Goal: Task Accomplishment & Management: Complete application form

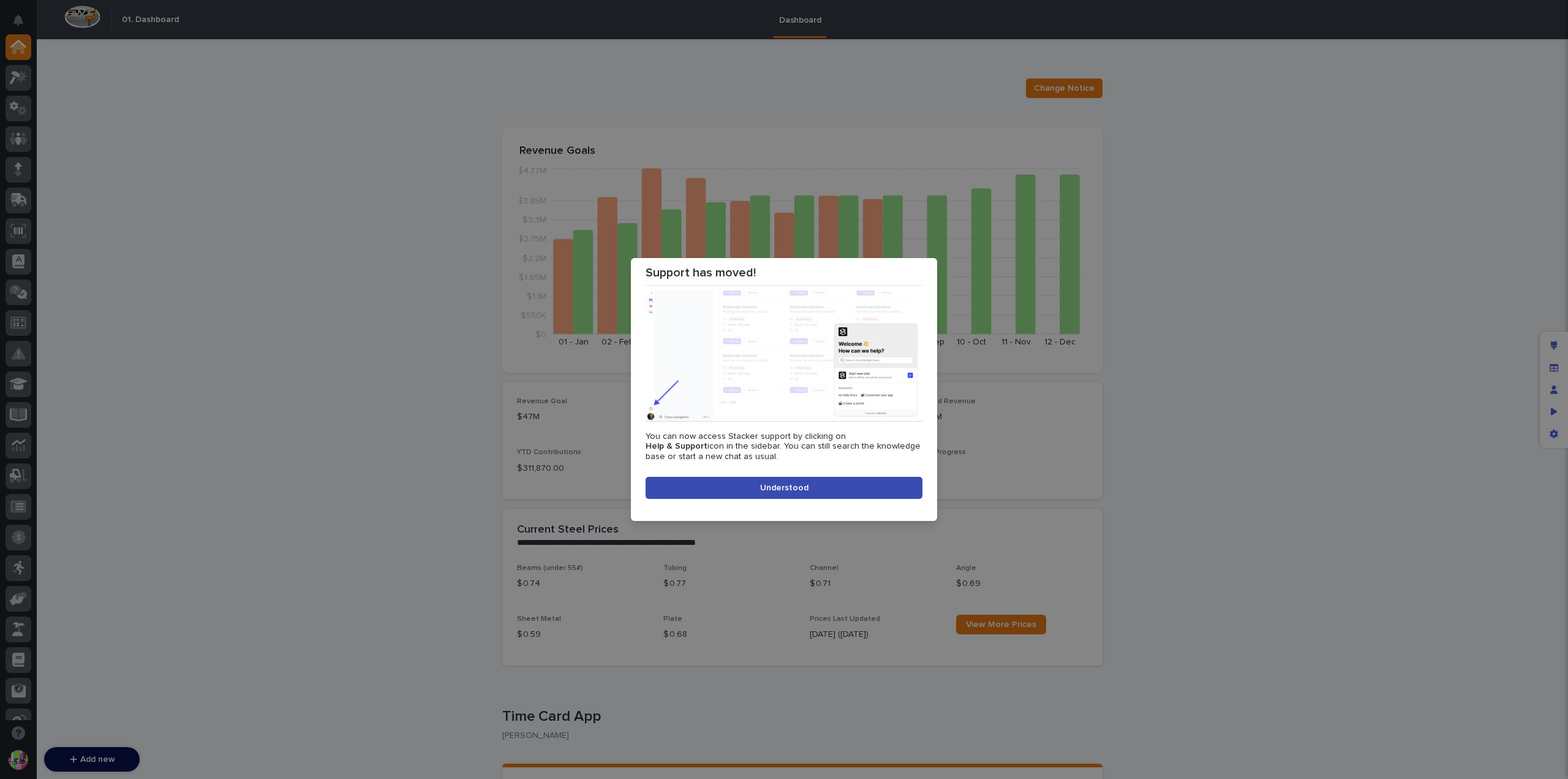
click at [807, 482] on button "Understood" at bounding box center [784, 487] width 277 height 22
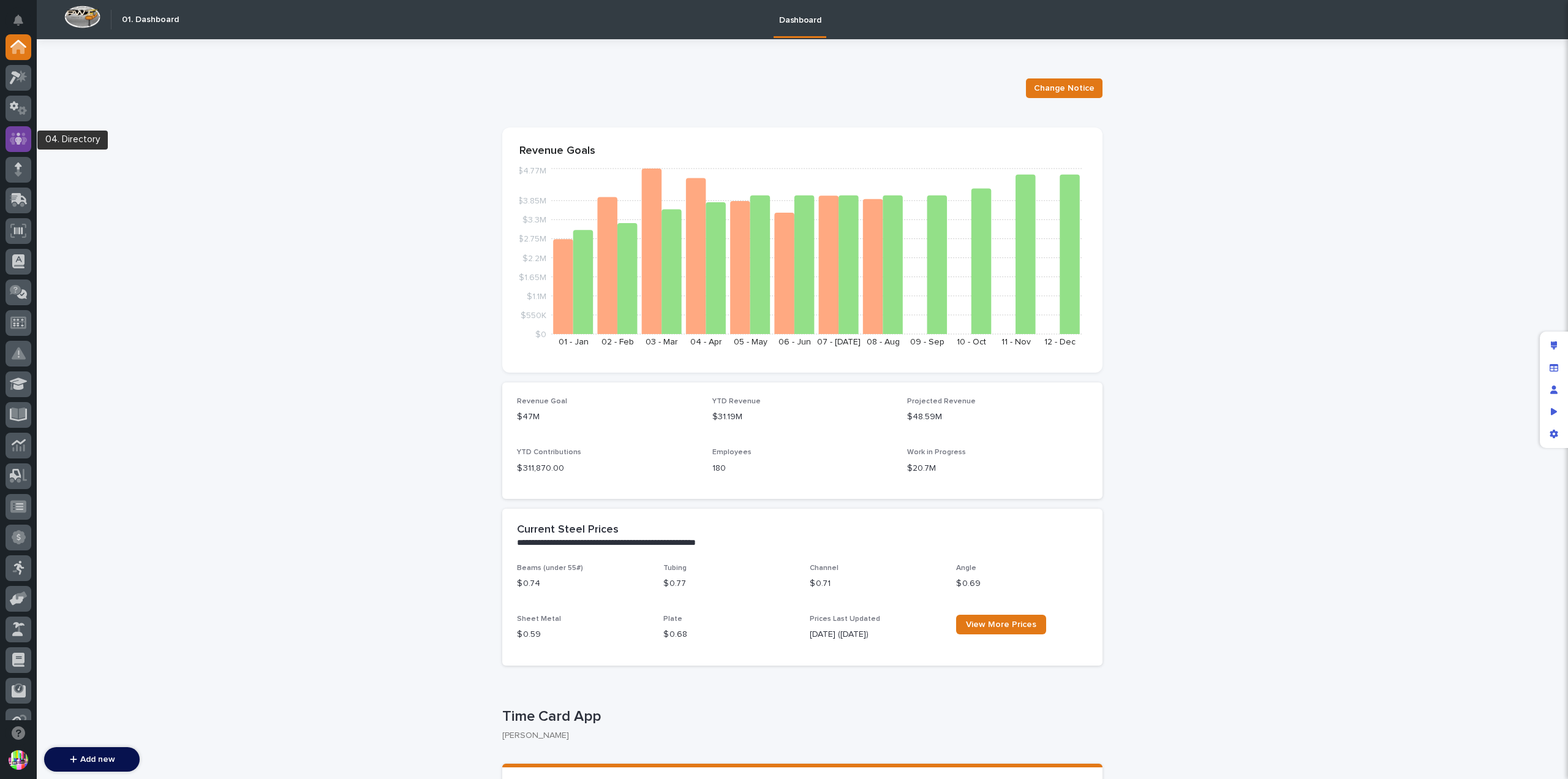
click at [21, 141] on icon at bounding box center [19, 138] width 8 height 12
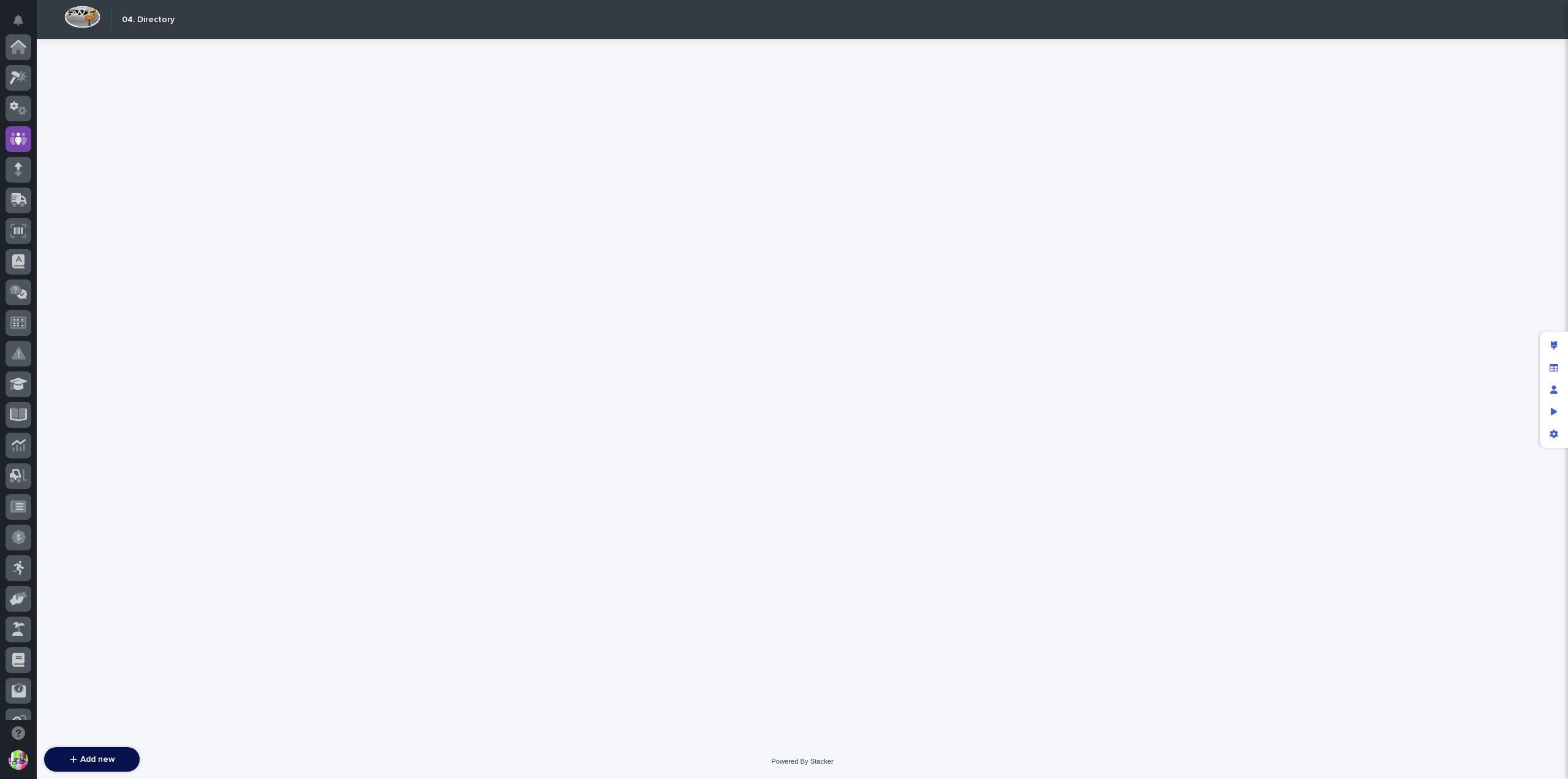
scroll to position [92, 0]
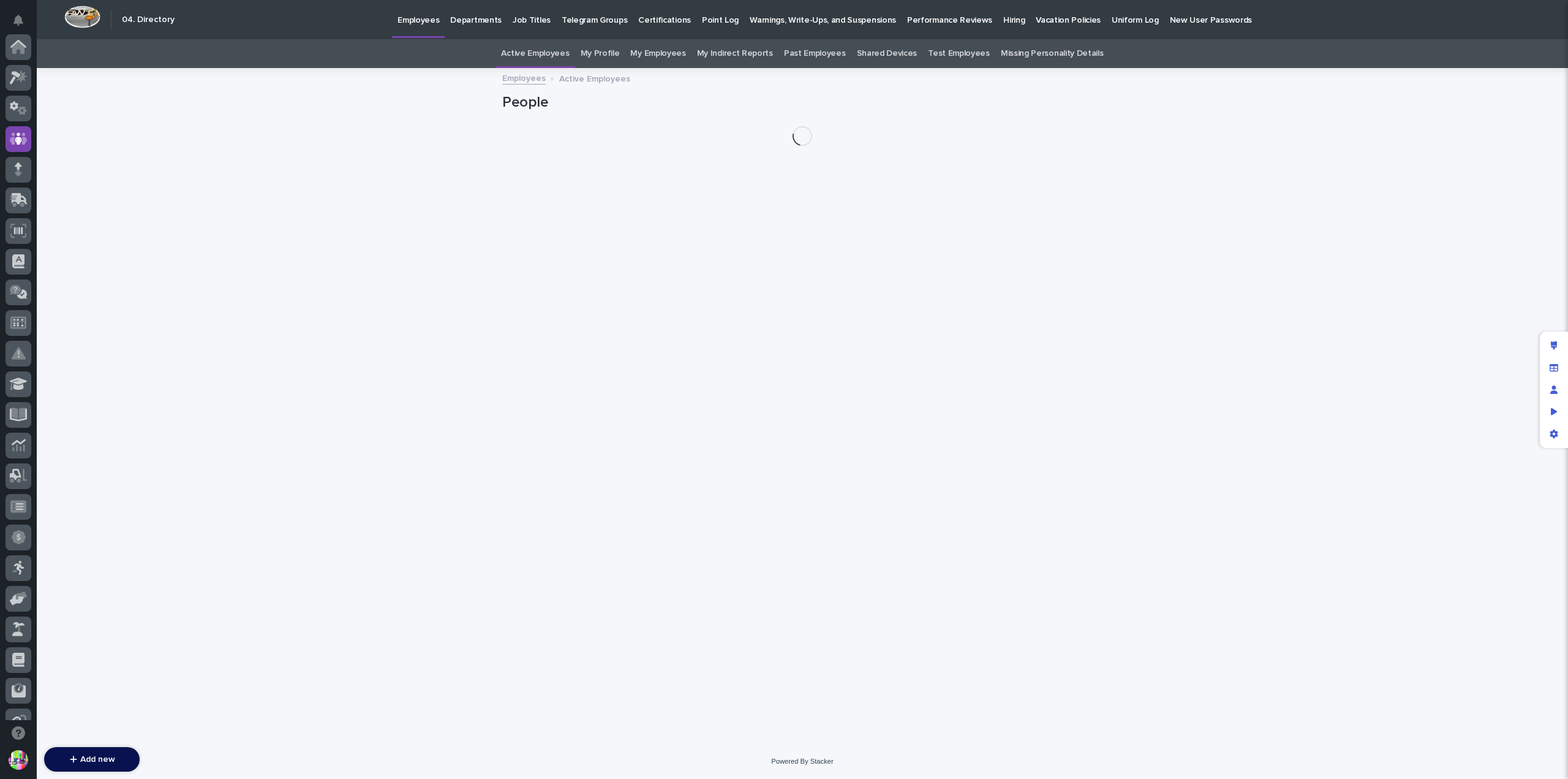
scroll to position [92, 0]
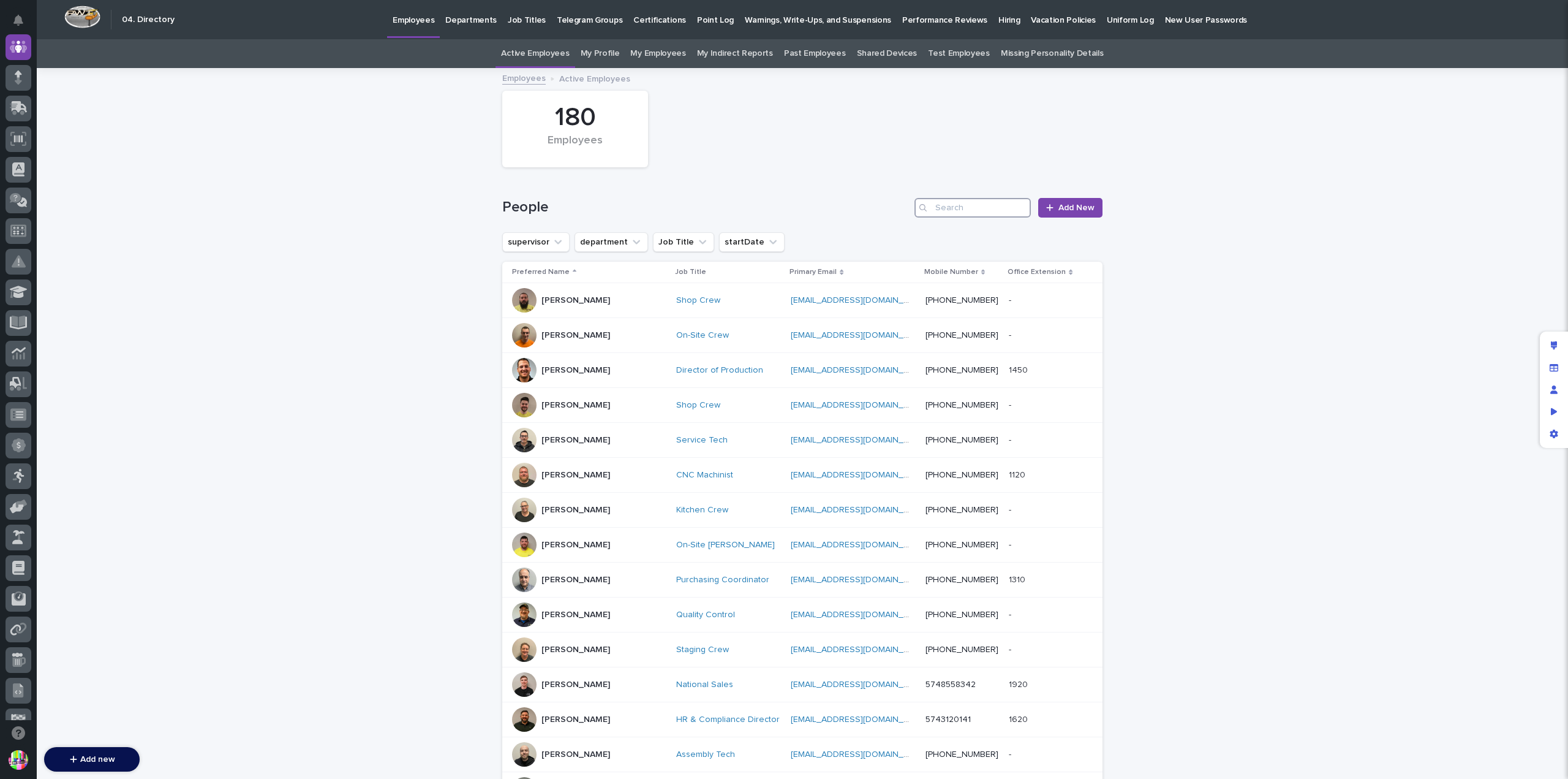
click at [995, 211] on input "Search" at bounding box center [973, 208] width 117 height 20
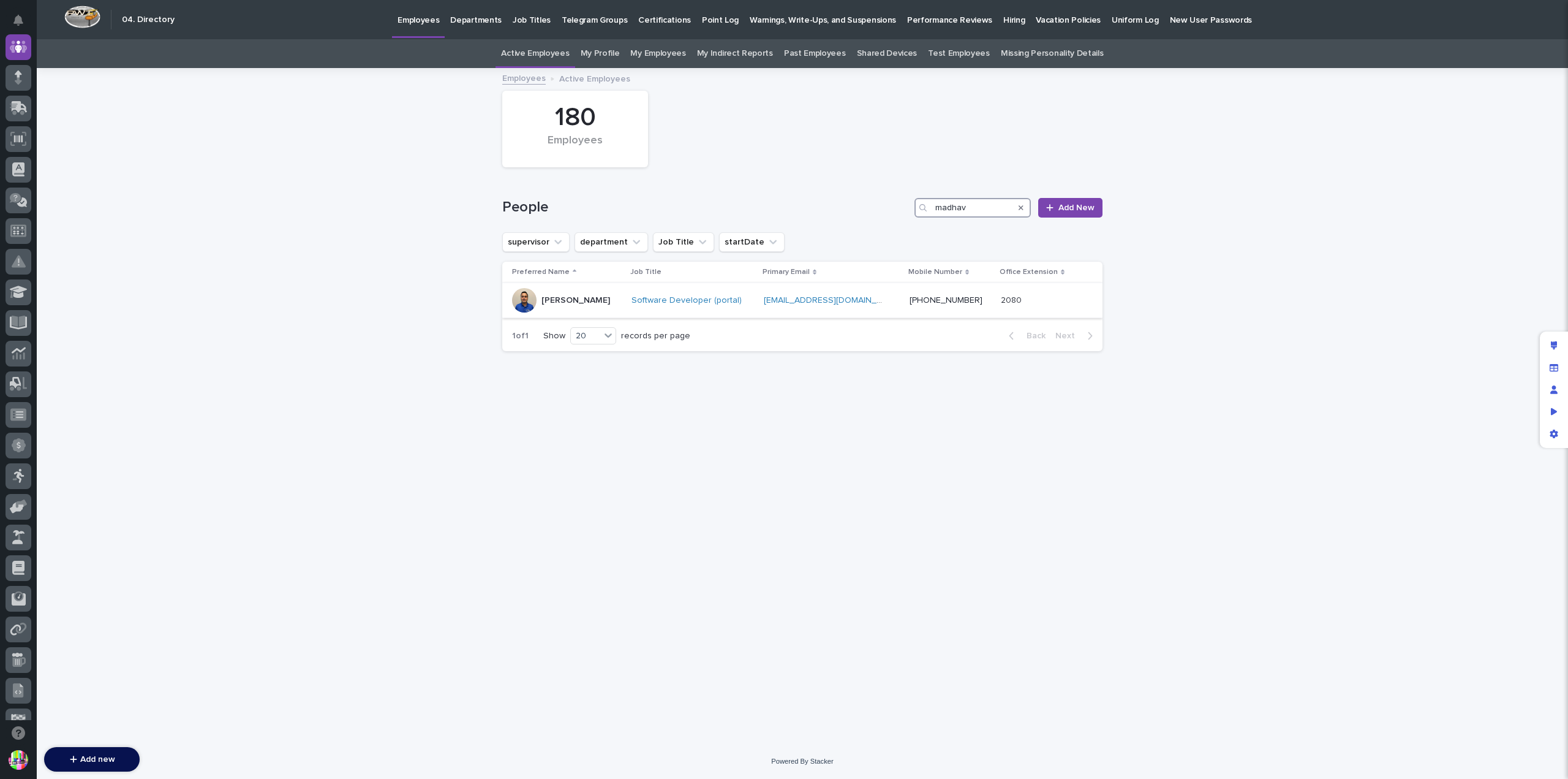
type input "madhav"
click at [596, 293] on div "[PERSON_NAME]" at bounding box center [575, 299] width 68 height 13
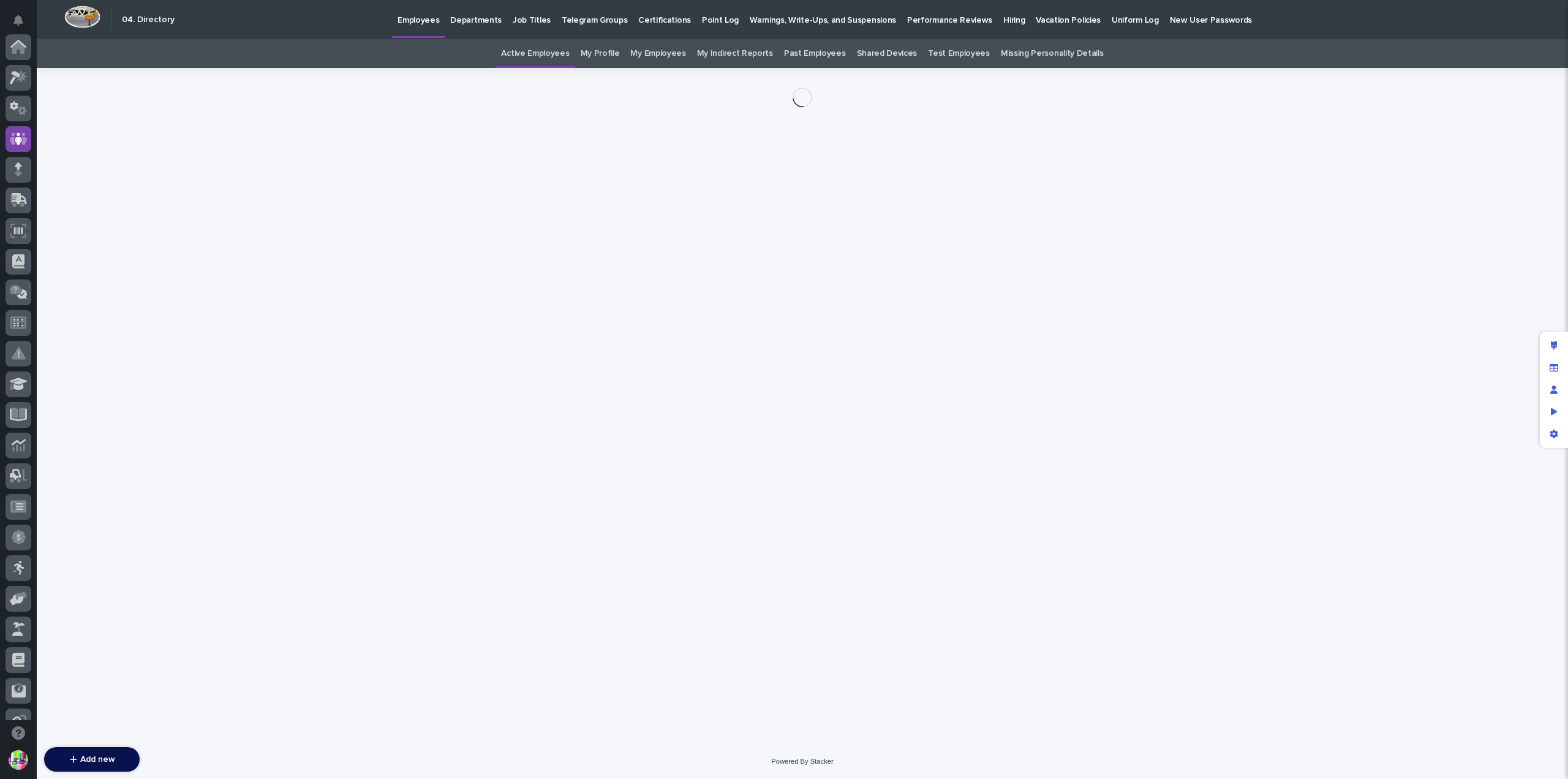
scroll to position [92, 0]
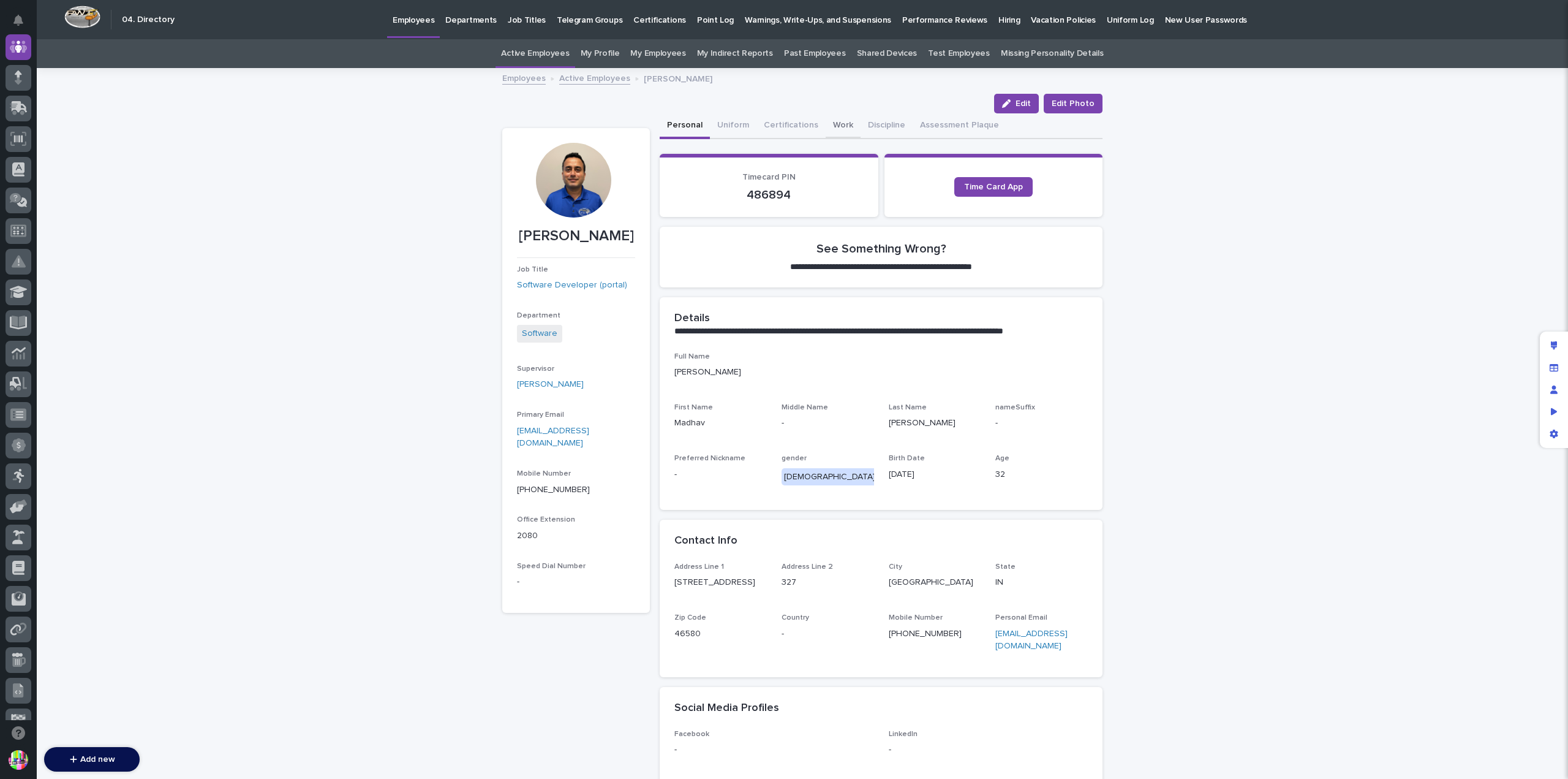
click at [828, 128] on button "Work" at bounding box center [843, 126] width 35 height 26
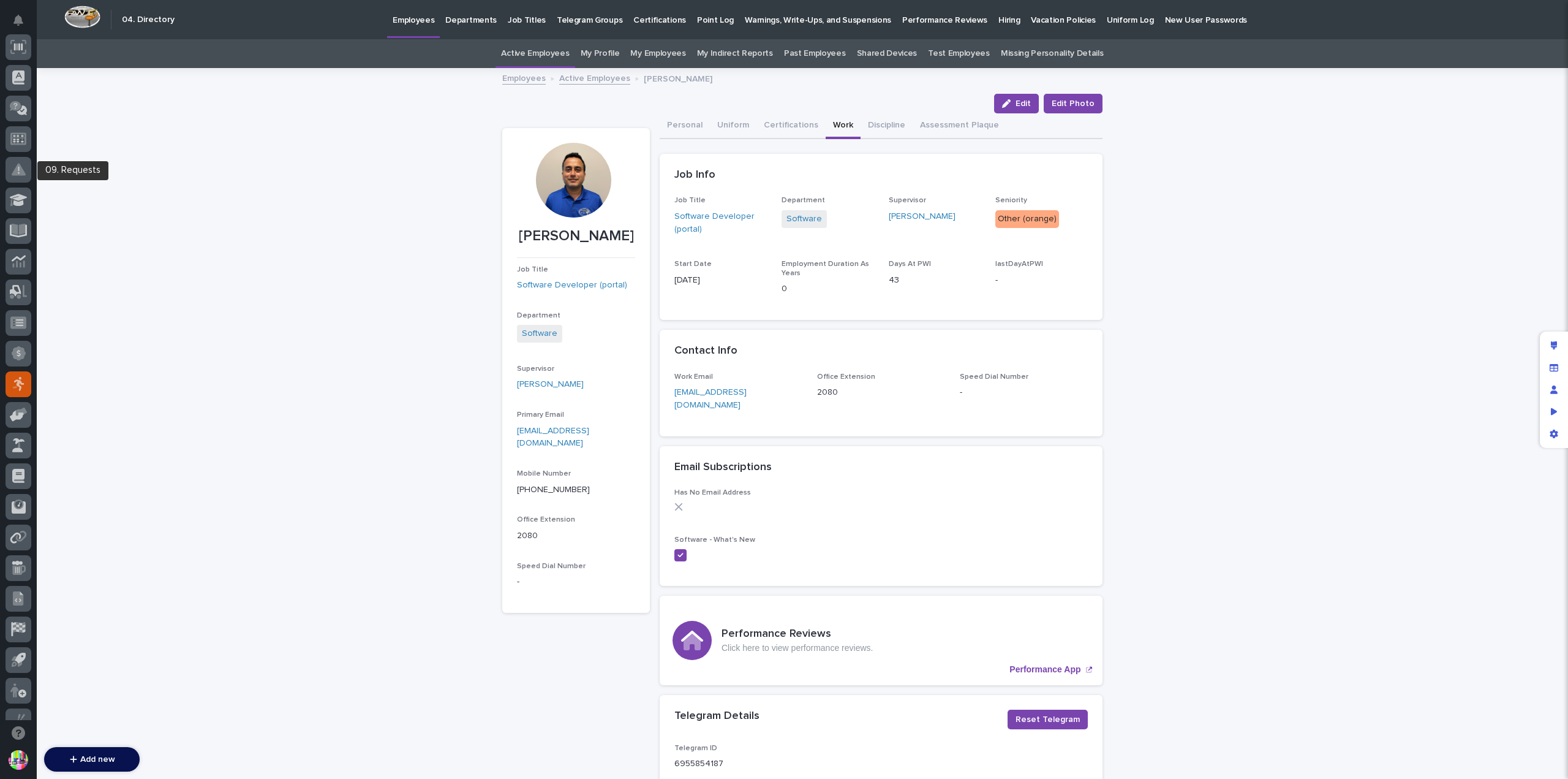
scroll to position [233, 0]
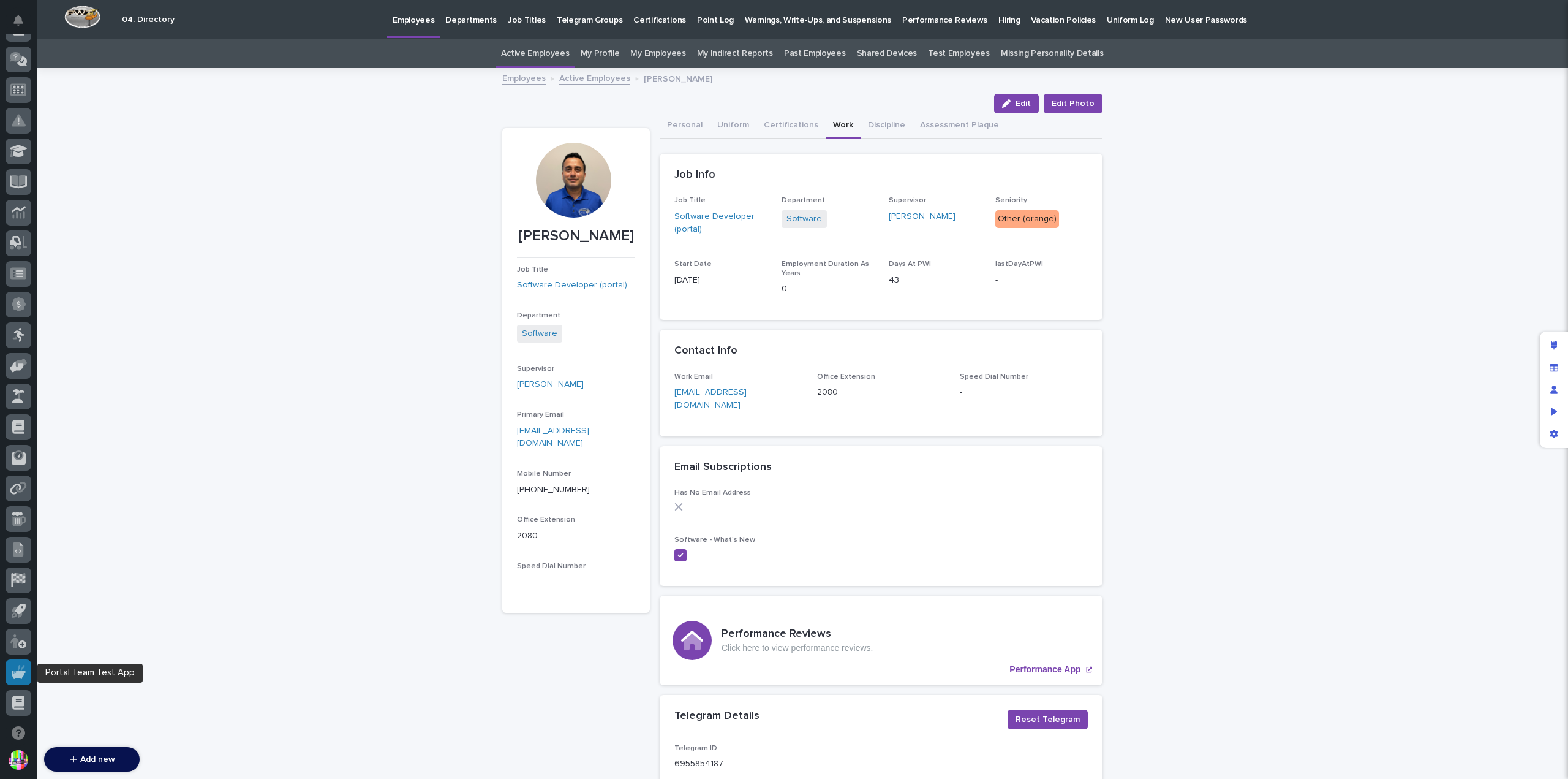
click at [18, 676] on icon at bounding box center [18, 674] width 14 height 8
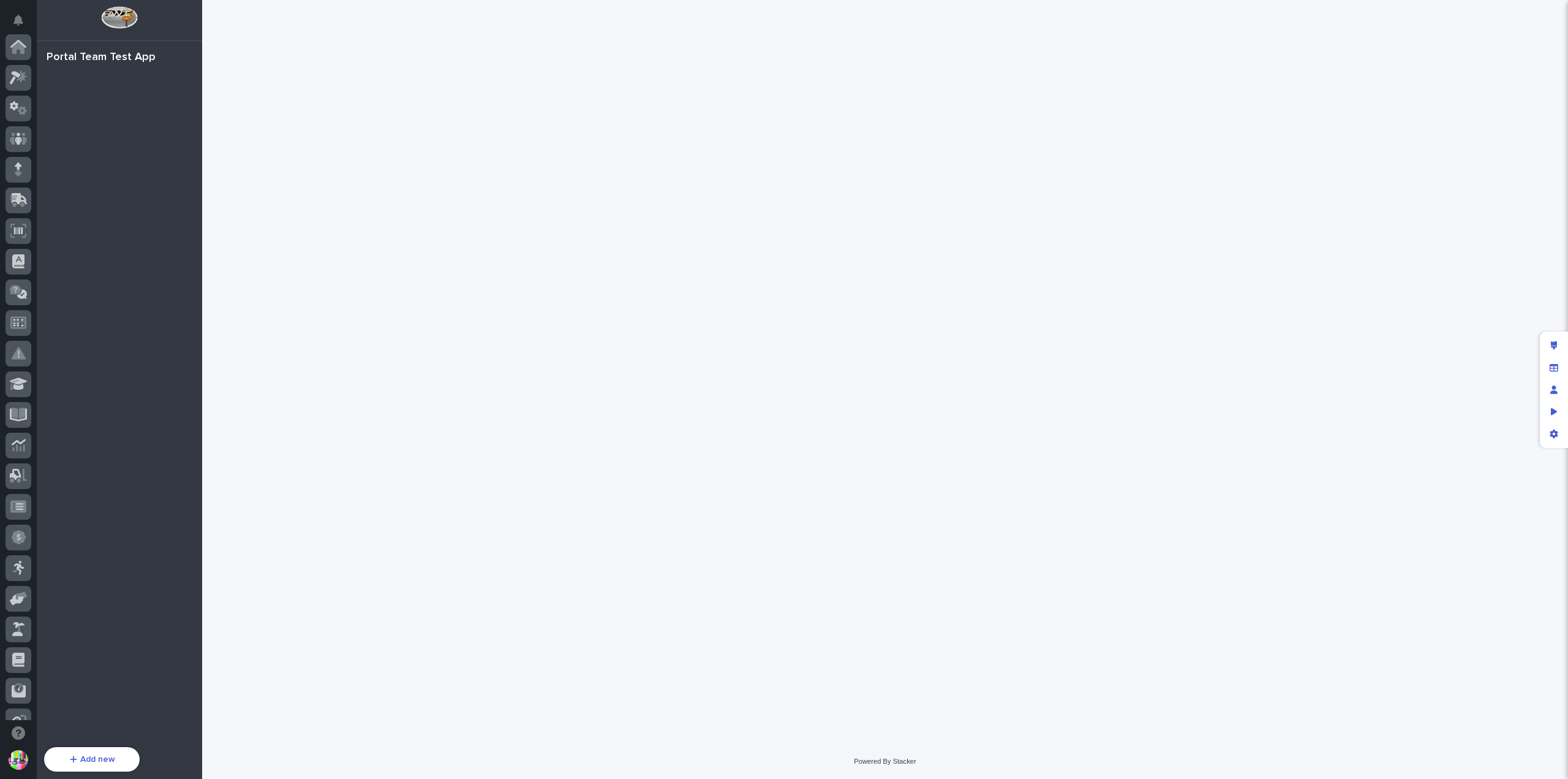
scroll to position [233, 0]
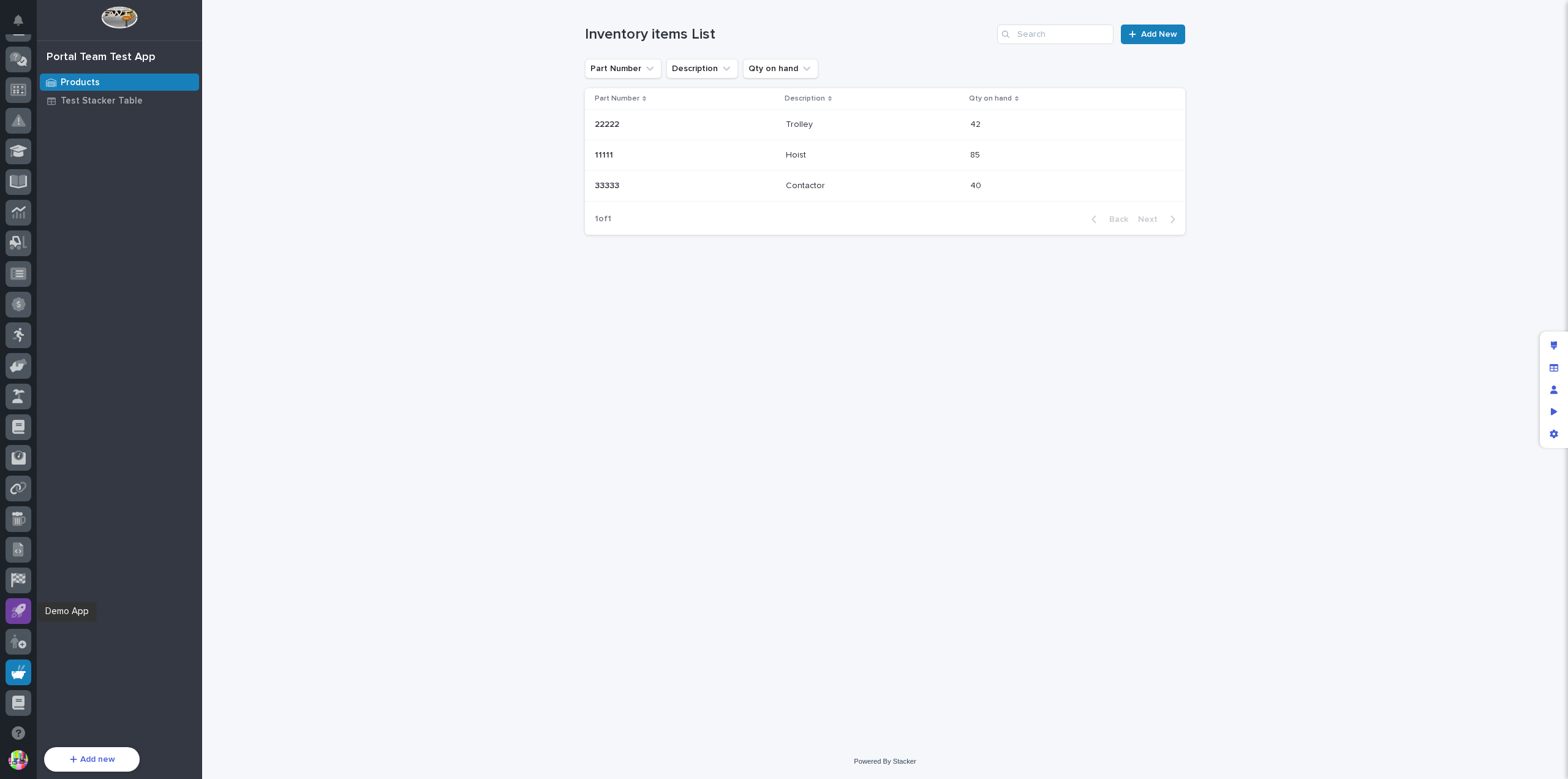
click at [17, 612] on icon at bounding box center [20, 609] width 11 height 11
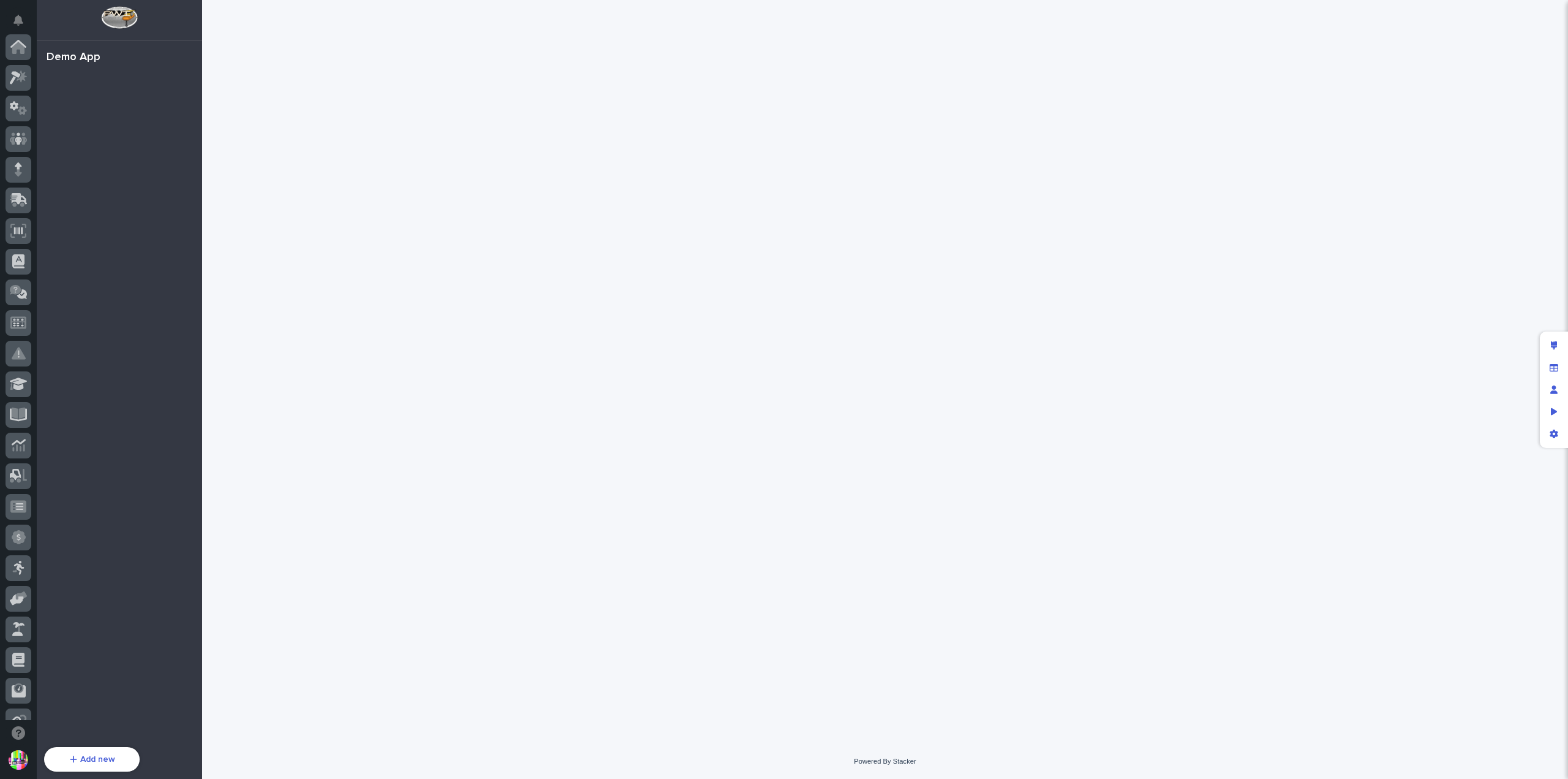
scroll to position [233, 0]
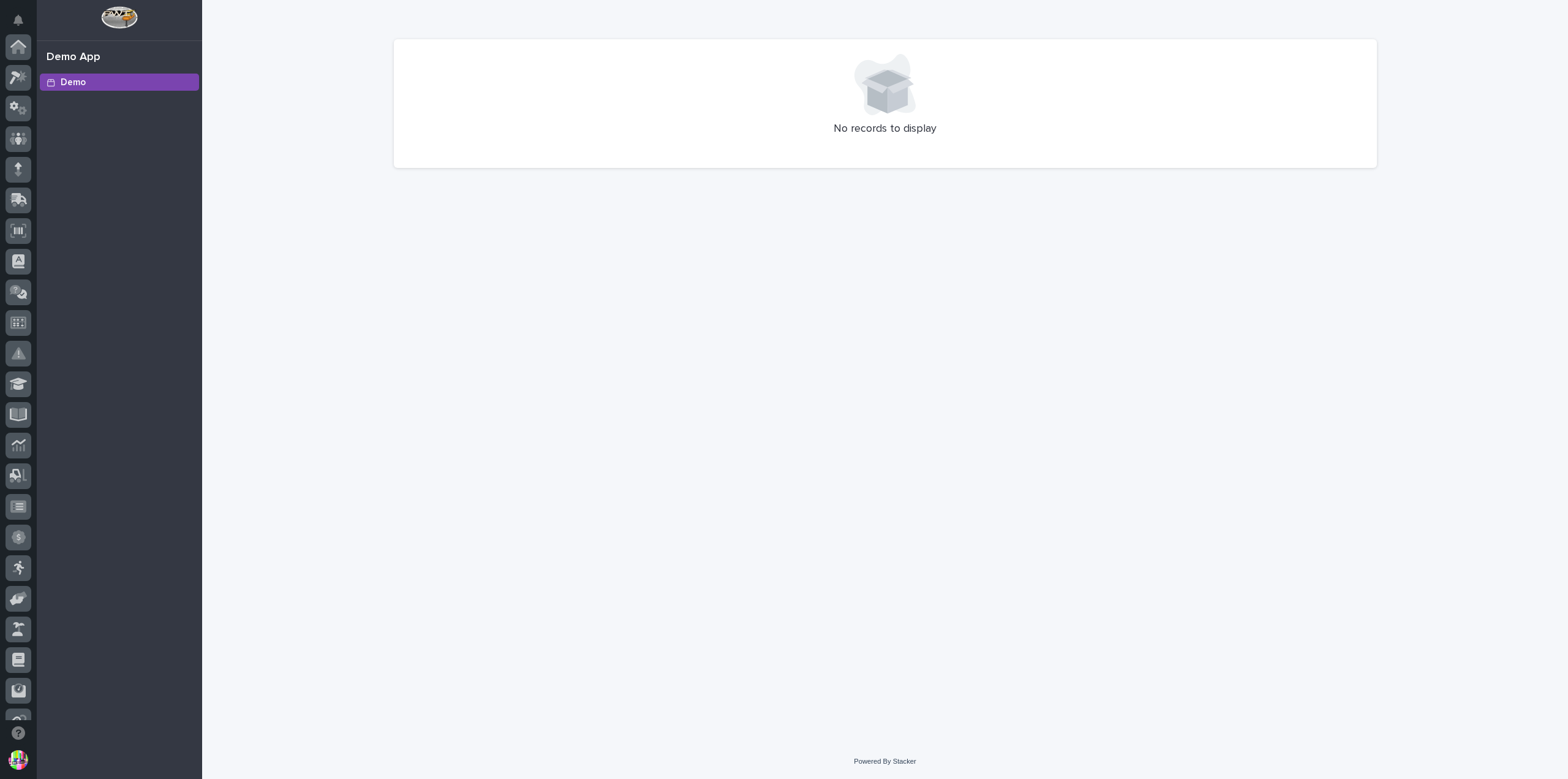
scroll to position [233, 0]
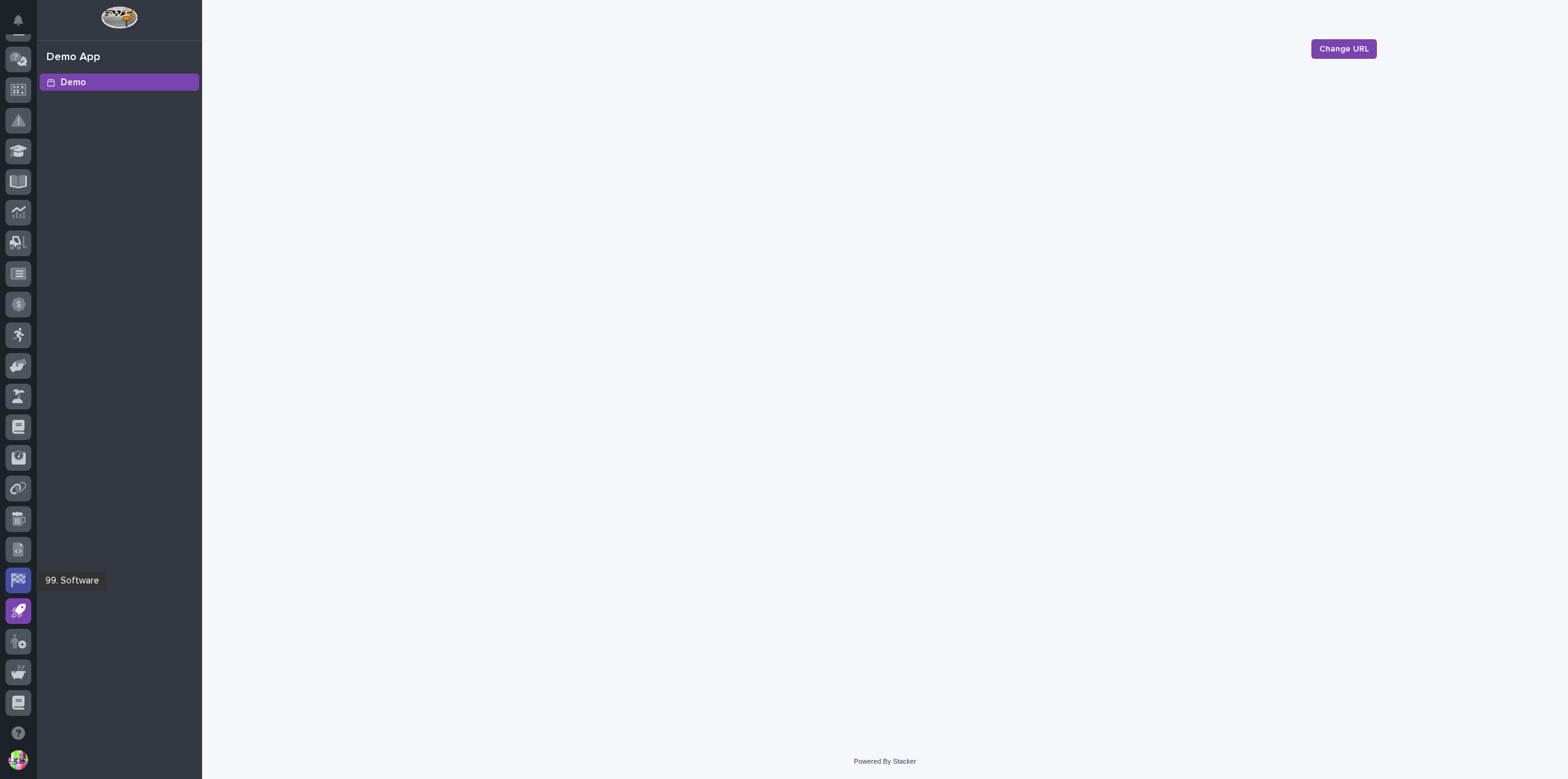
click at [22, 581] on icon at bounding box center [18, 580] width 14 height 14
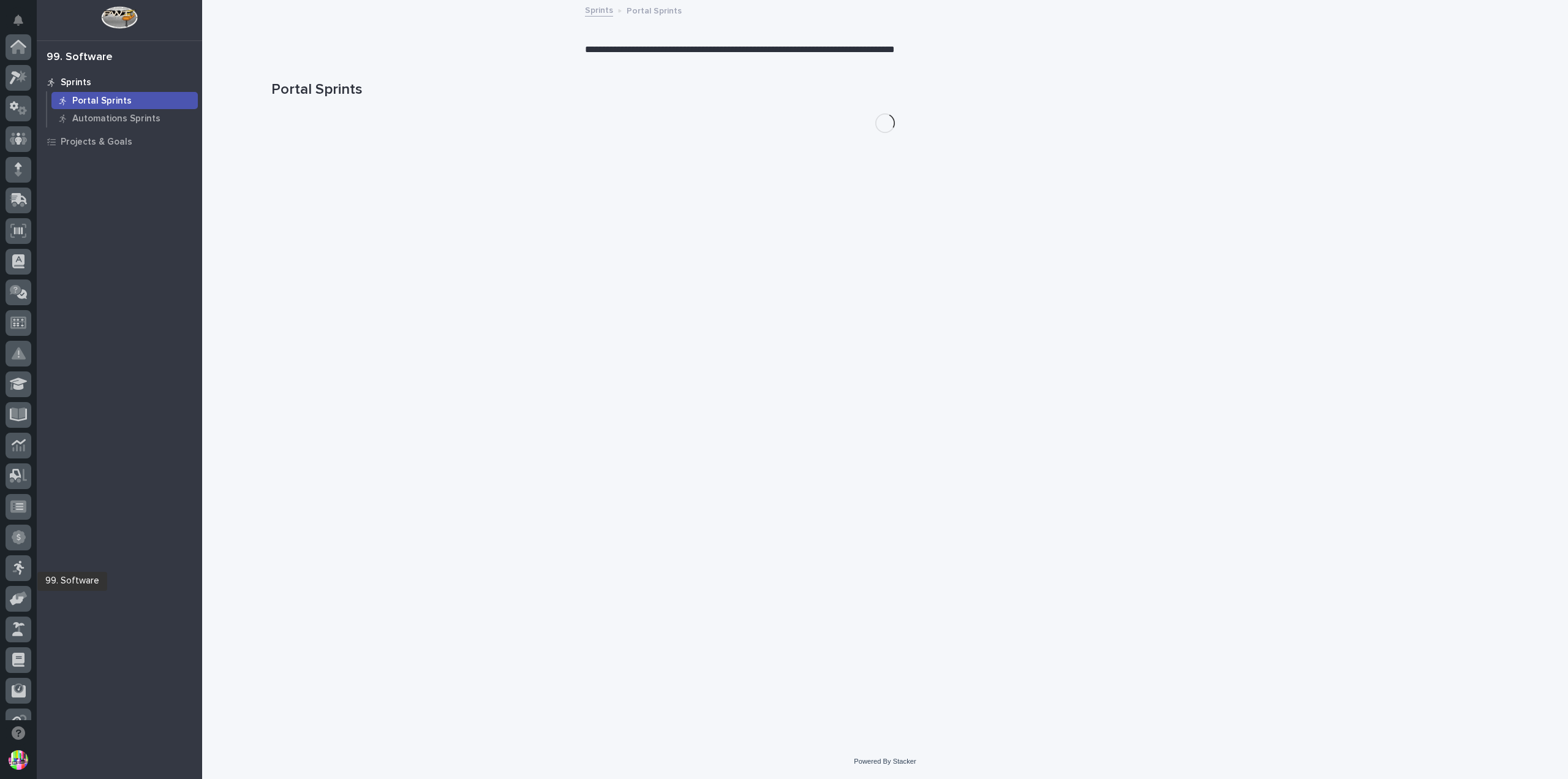
scroll to position [233, 0]
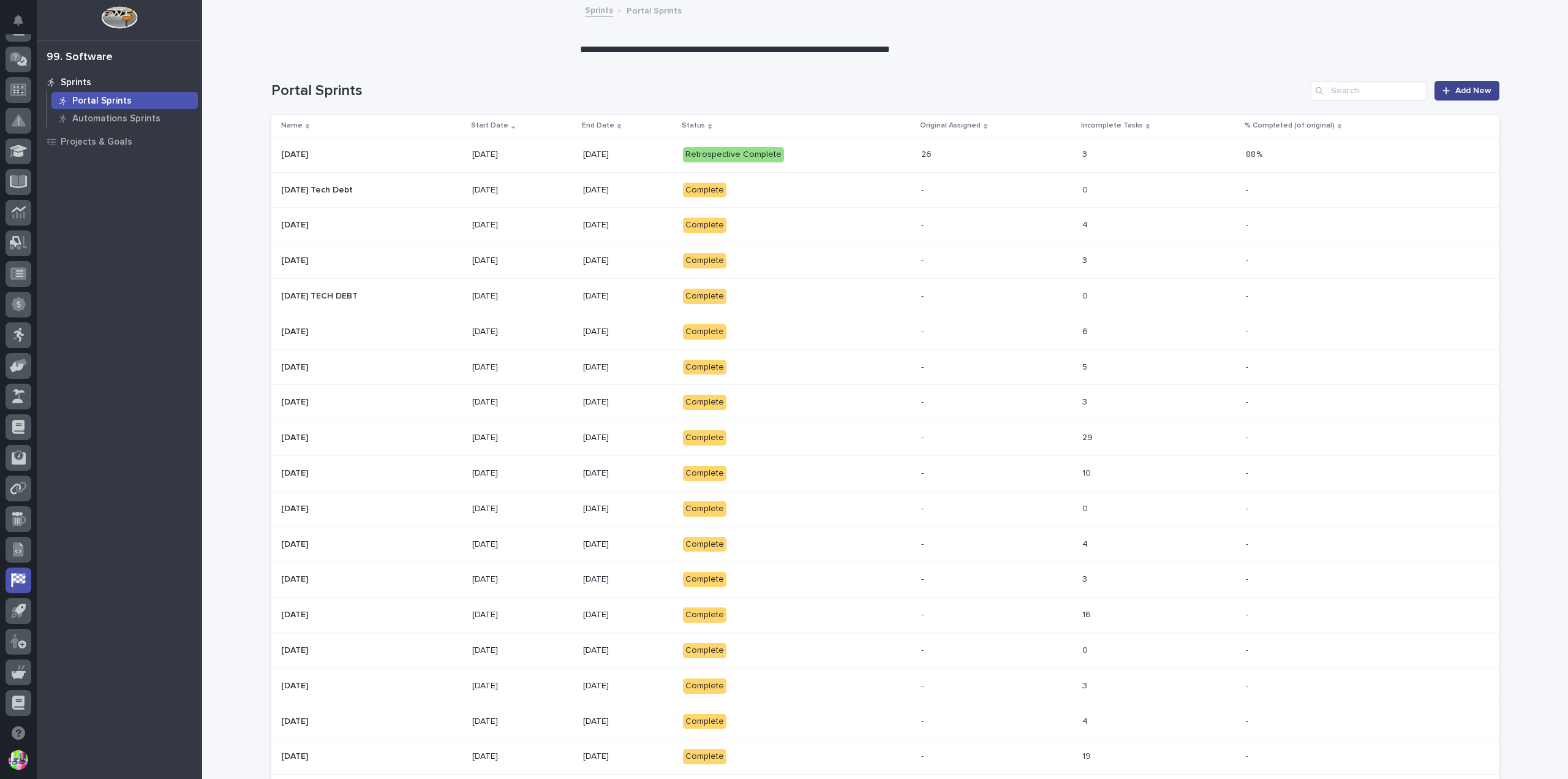
click at [1476, 92] on span "Add New" at bounding box center [1473, 90] width 36 height 8
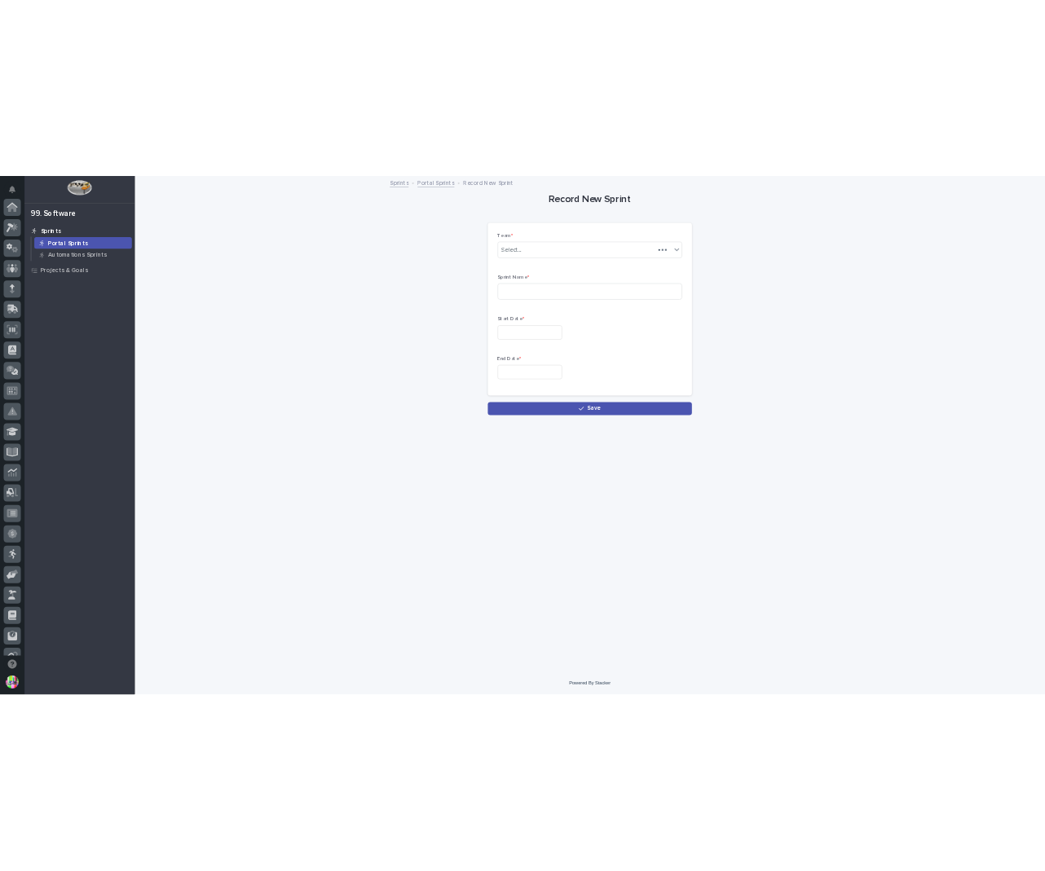
scroll to position [310, 0]
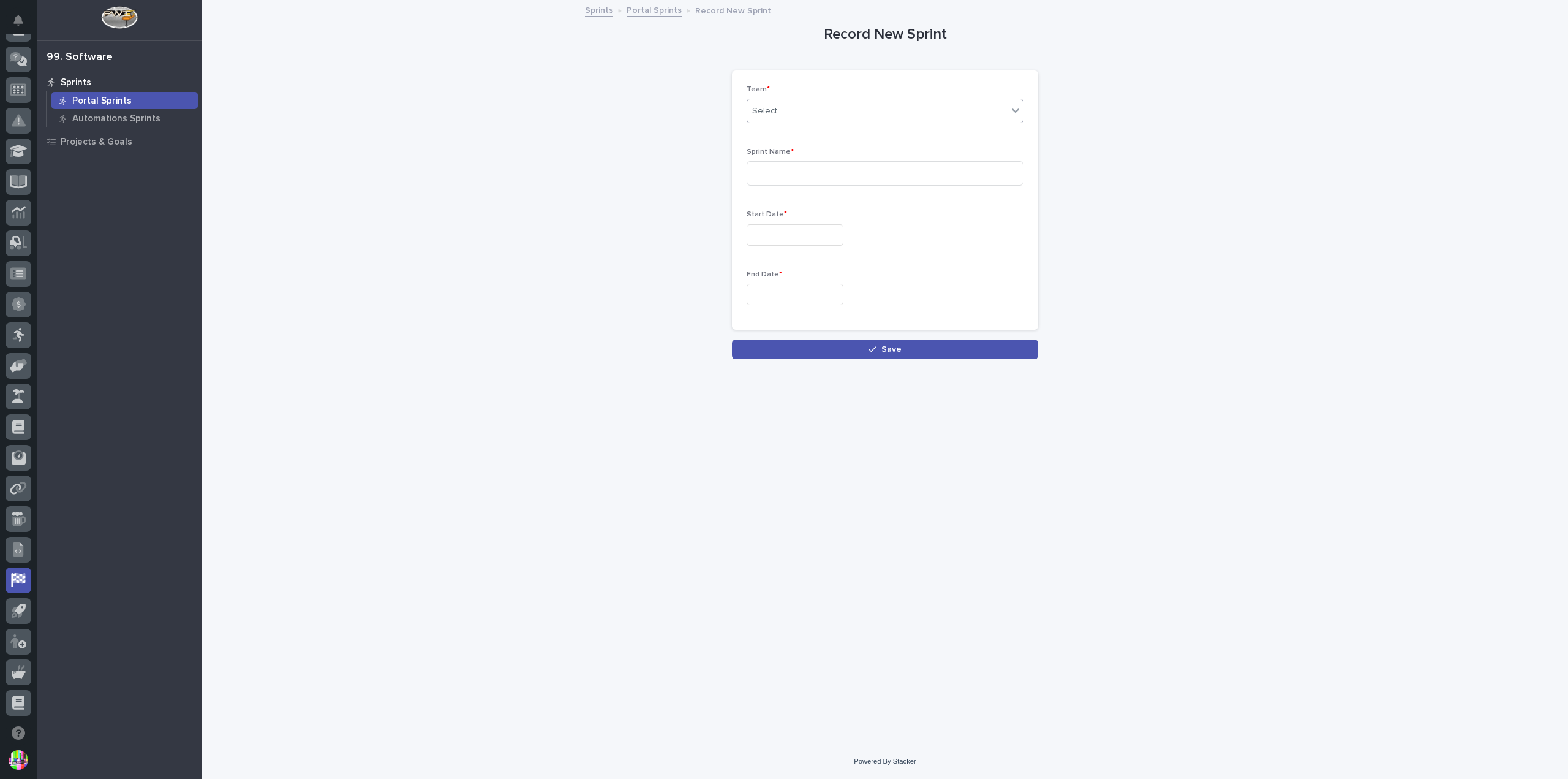
click at [893, 114] on div "Select..." at bounding box center [877, 111] width 260 height 20
click at [881, 150] on div "Portal" at bounding box center [885, 155] width 276 height 22
click at [869, 168] on input at bounding box center [885, 173] width 277 height 25
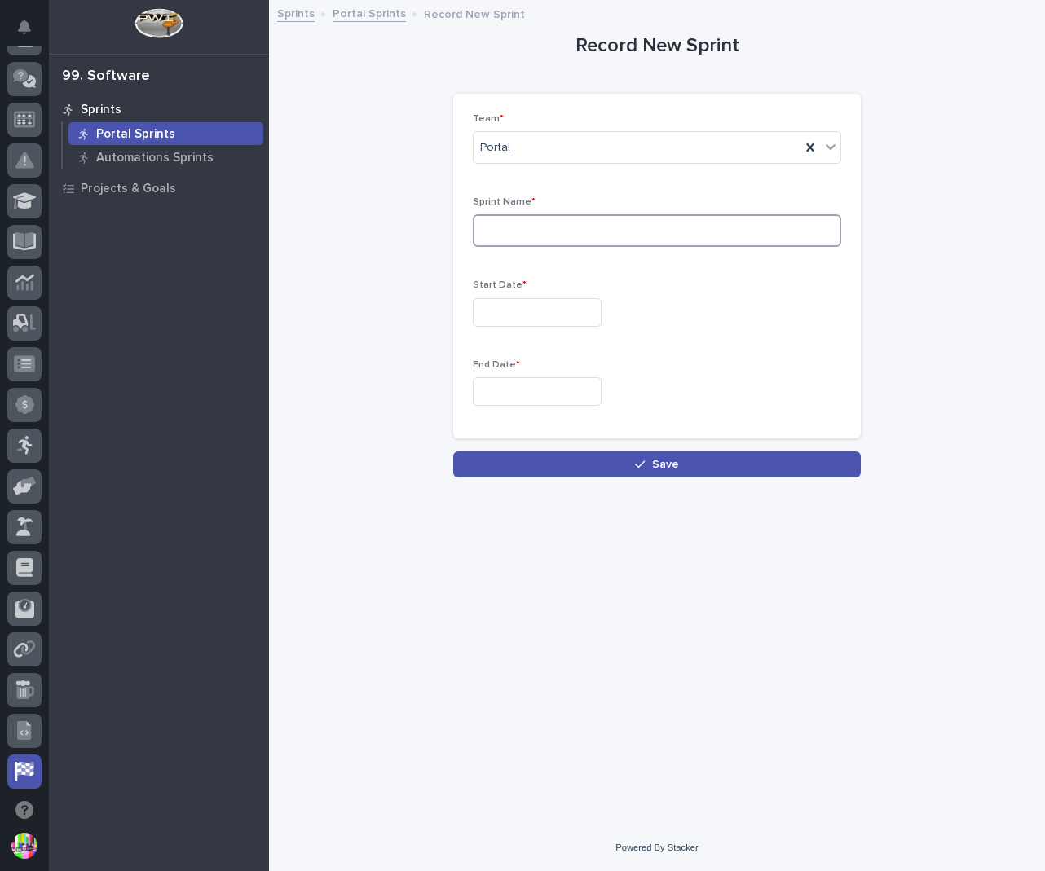
scroll to position [381, 0]
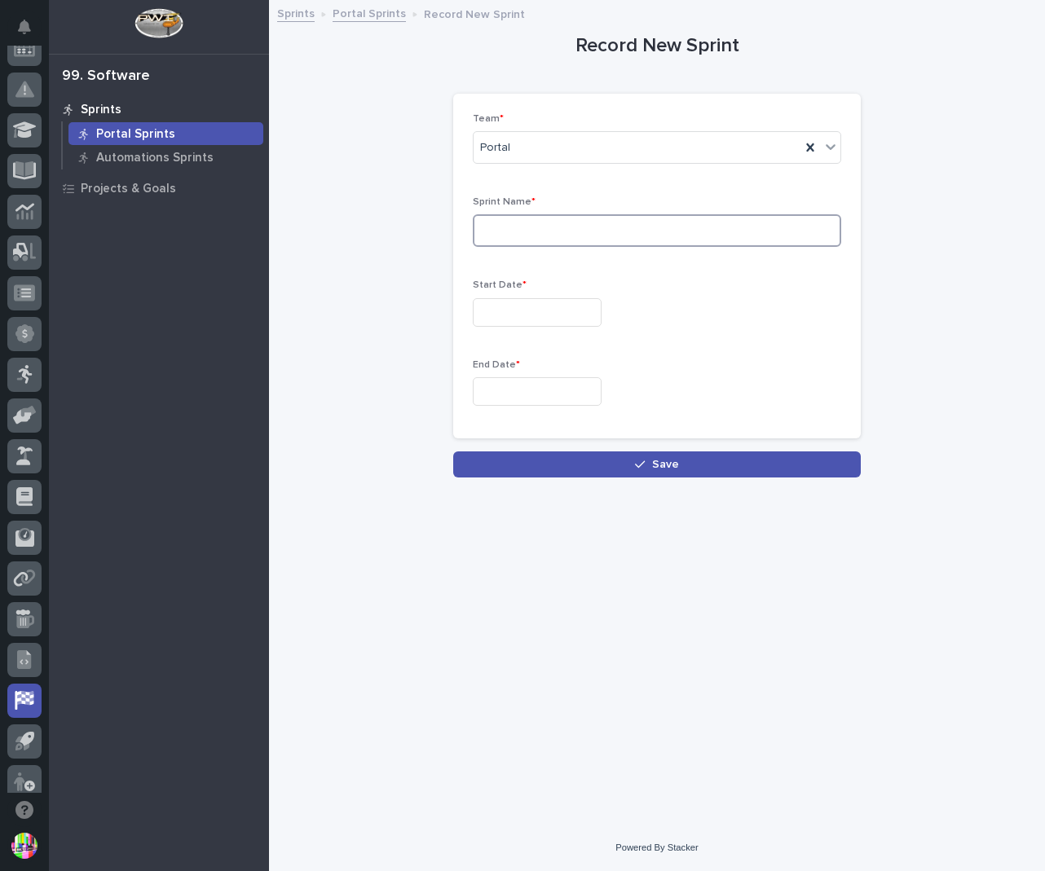
click at [639, 226] on input at bounding box center [657, 230] width 368 height 33
type input "[DATE]"
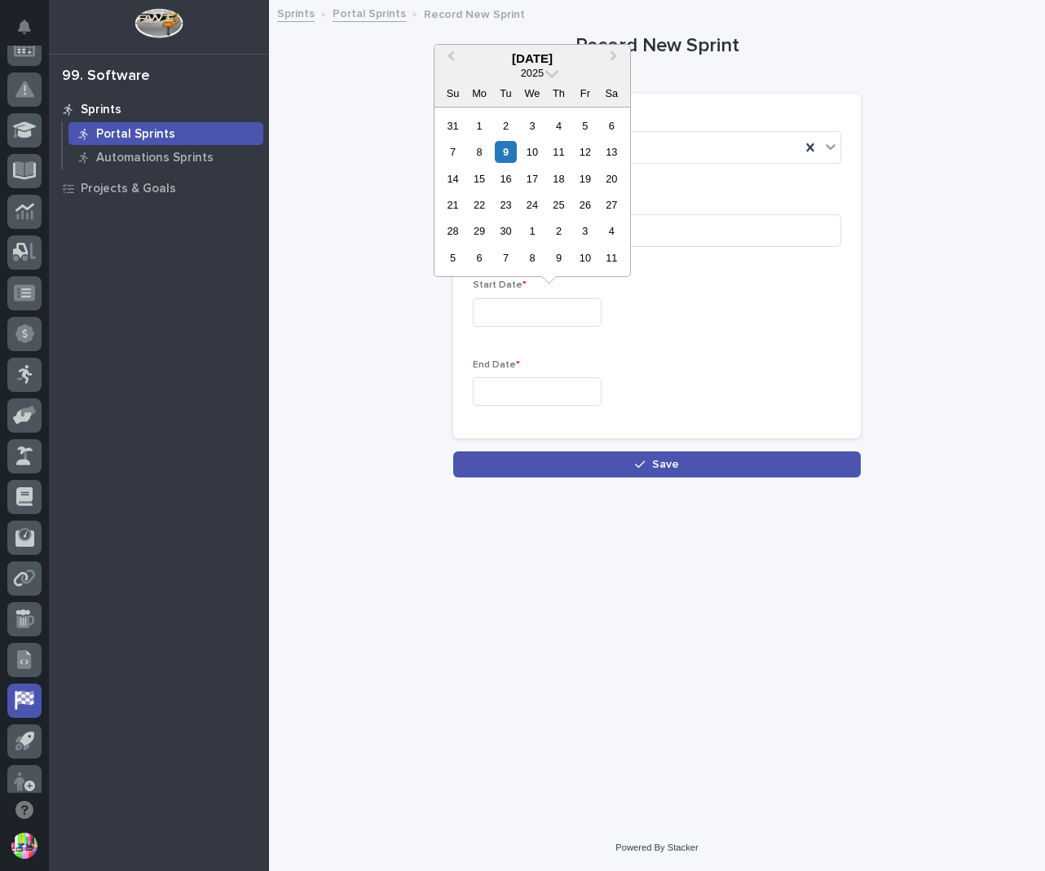
click at [579, 305] on input "text" at bounding box center [537, 312] width 129 height 29
click at [479, 128] on div "1" at bounding box center [479, 126] width 22 height 22
type input "**********"
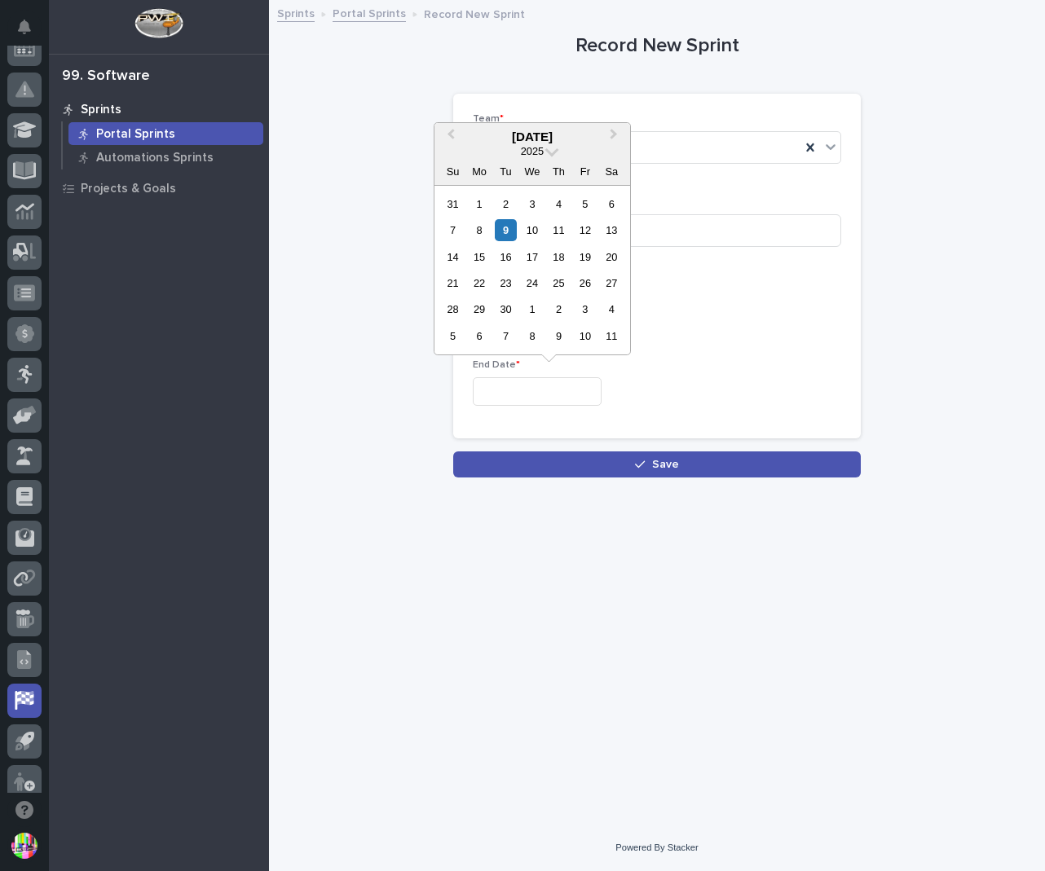
click at [577, 382] on input "text" at bounding box center [537, 391] width 129 height 29
click at [580, 227] on div "12" at bounding box center [585, 230] width 22 height 22
type input "**********"
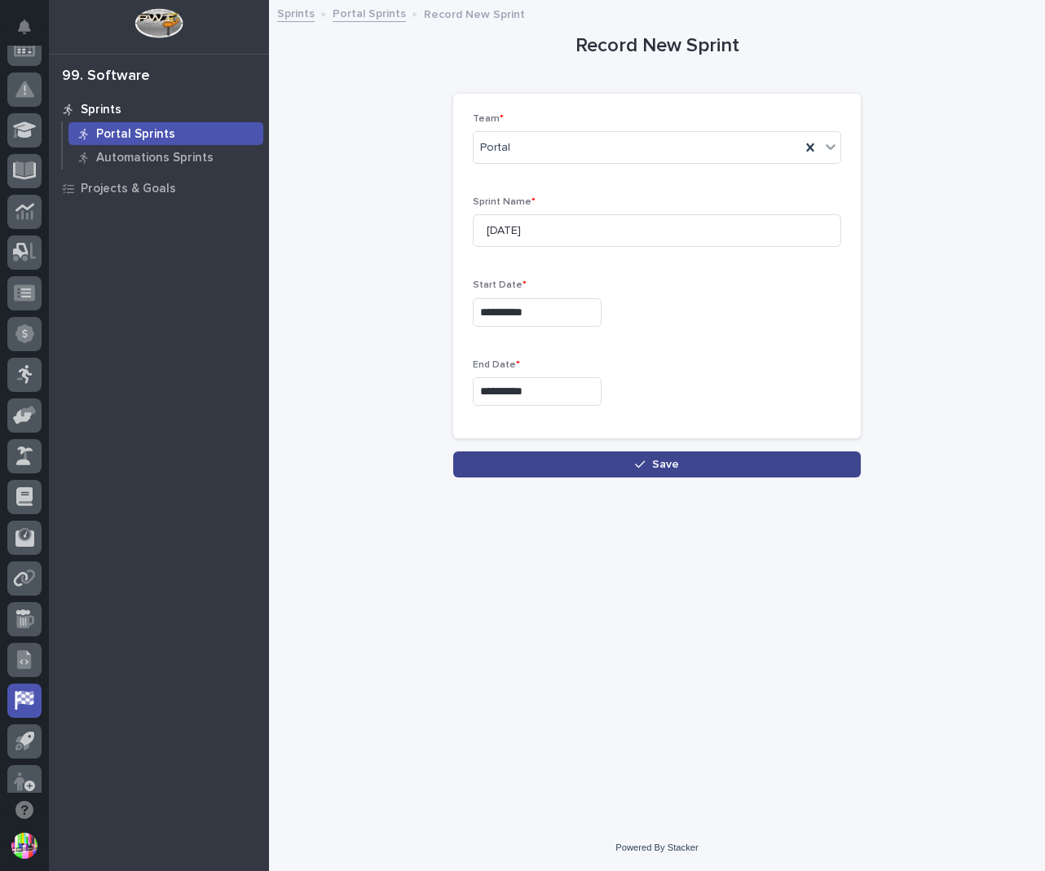
click at [656, 459] on span "Save" at bounding box center [665, 464] width 27 height 11
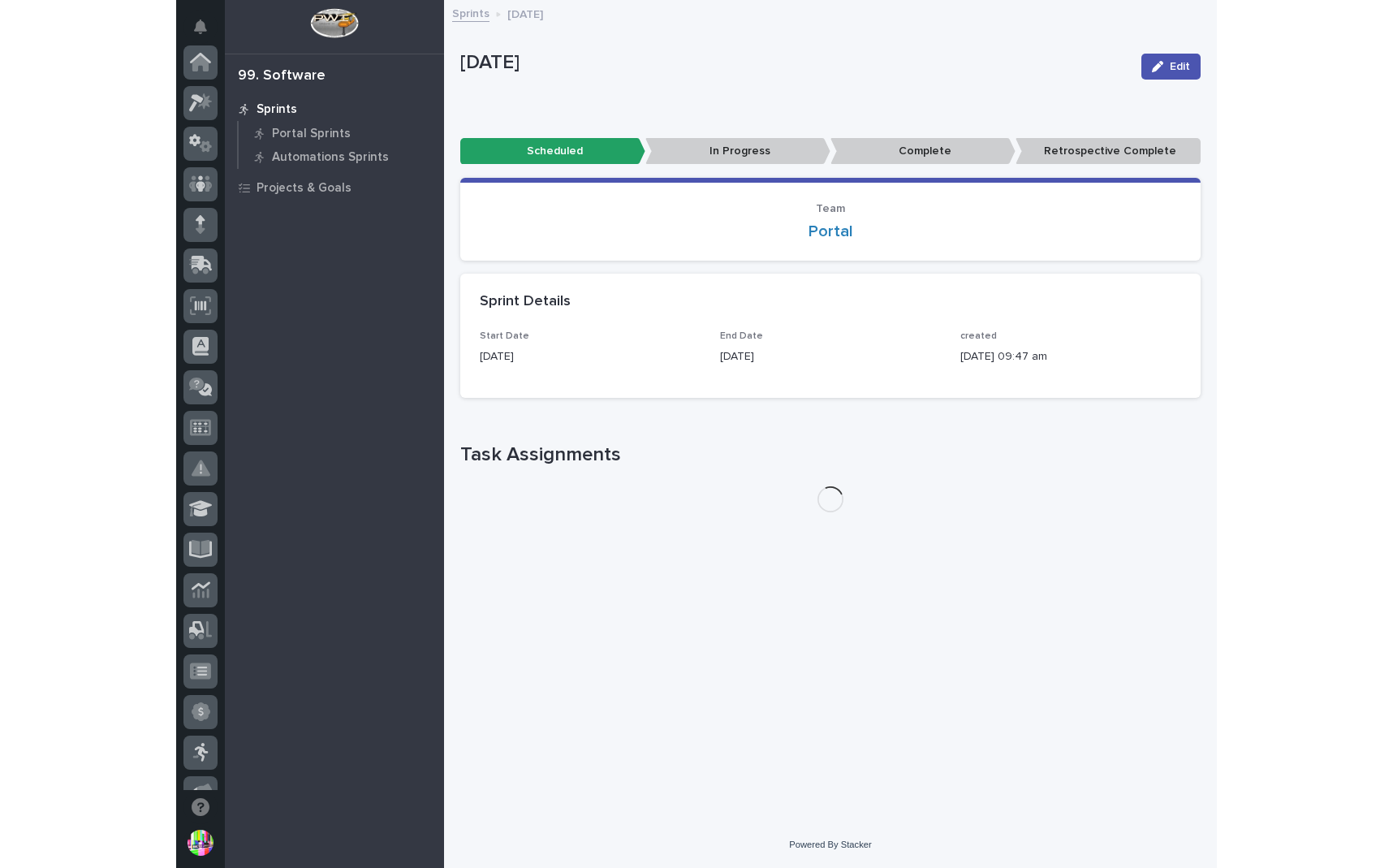
scroll to position [472, 0]
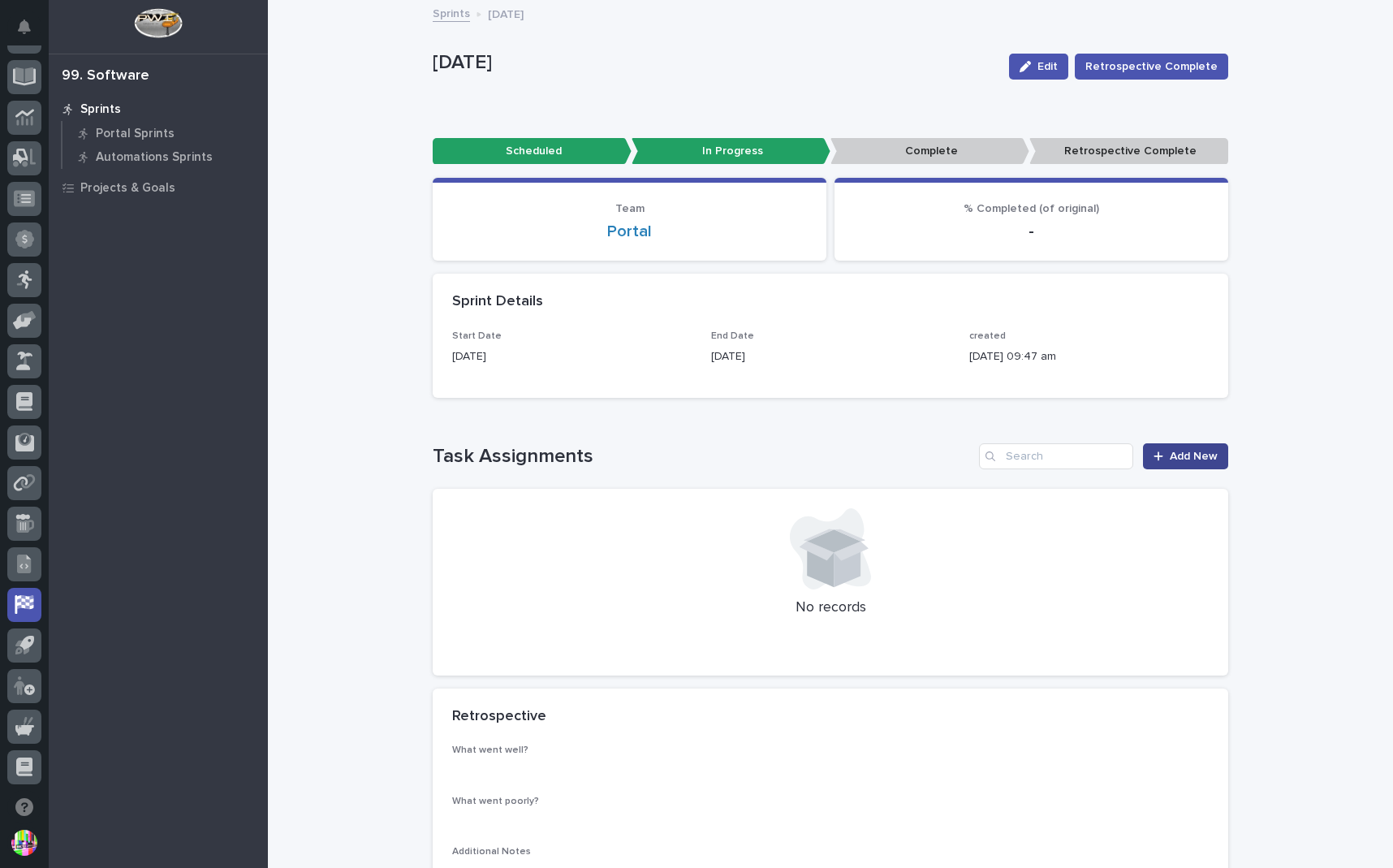
click at [1187, 455] on span "Add New" at bounding box center [1194, 455] width 48 height 11
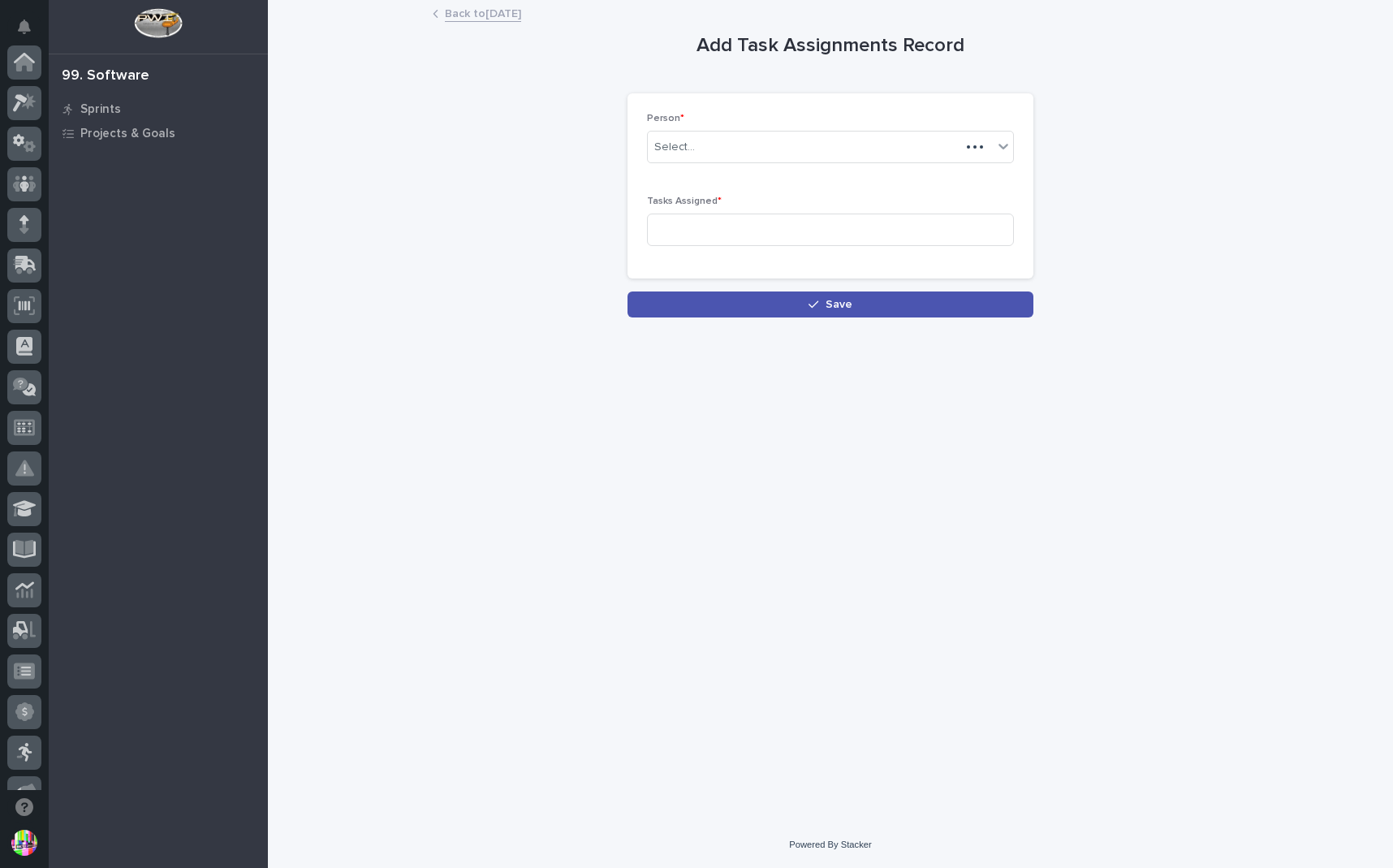
scroll to position [472, 0]
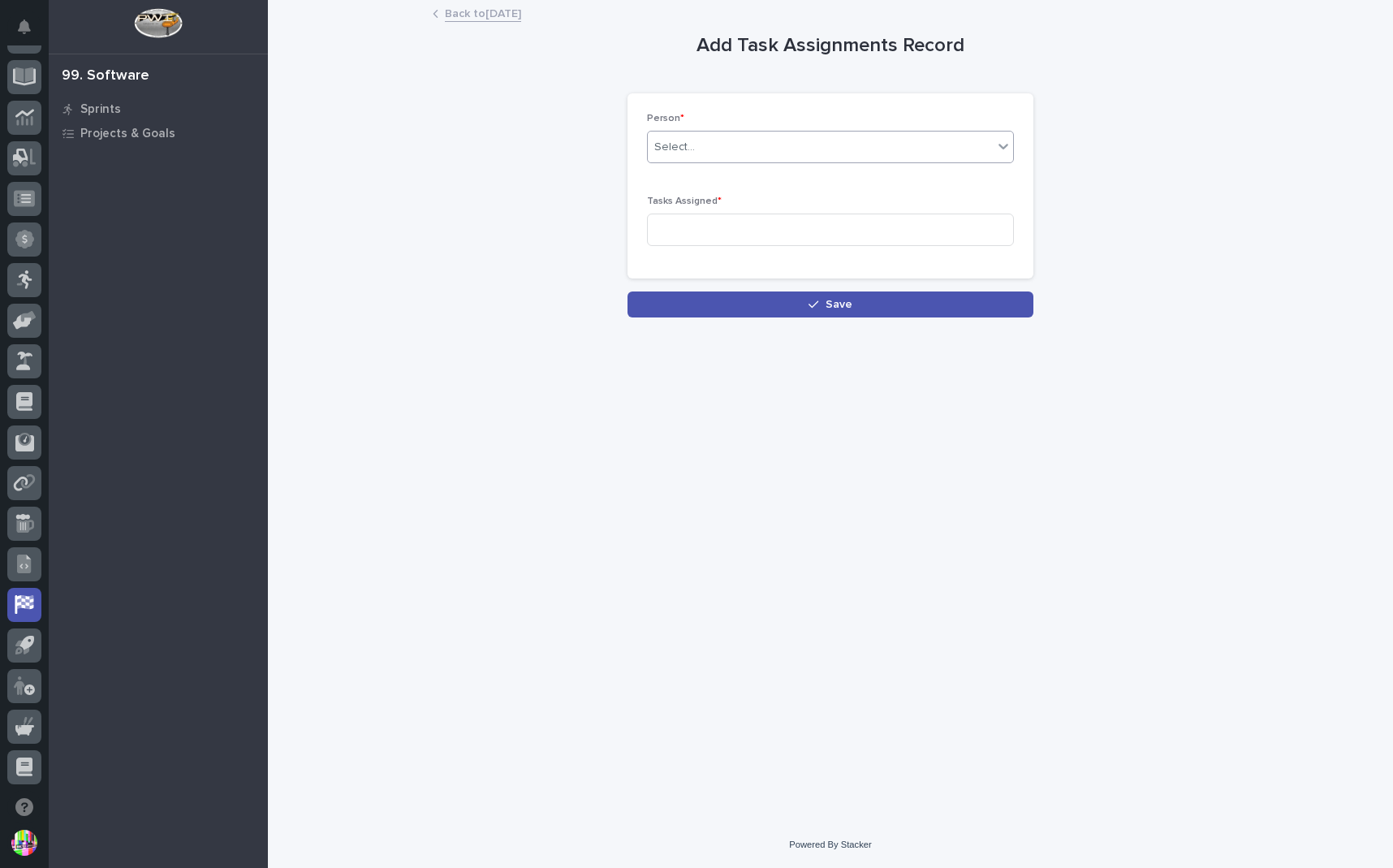
click at [688, 162] on div "Person * Select..." at bounding box center [831, 145] width 367 height 64
click at [691, 154] on div "Select..." at bounding box center [675, 146] width 41 height 17
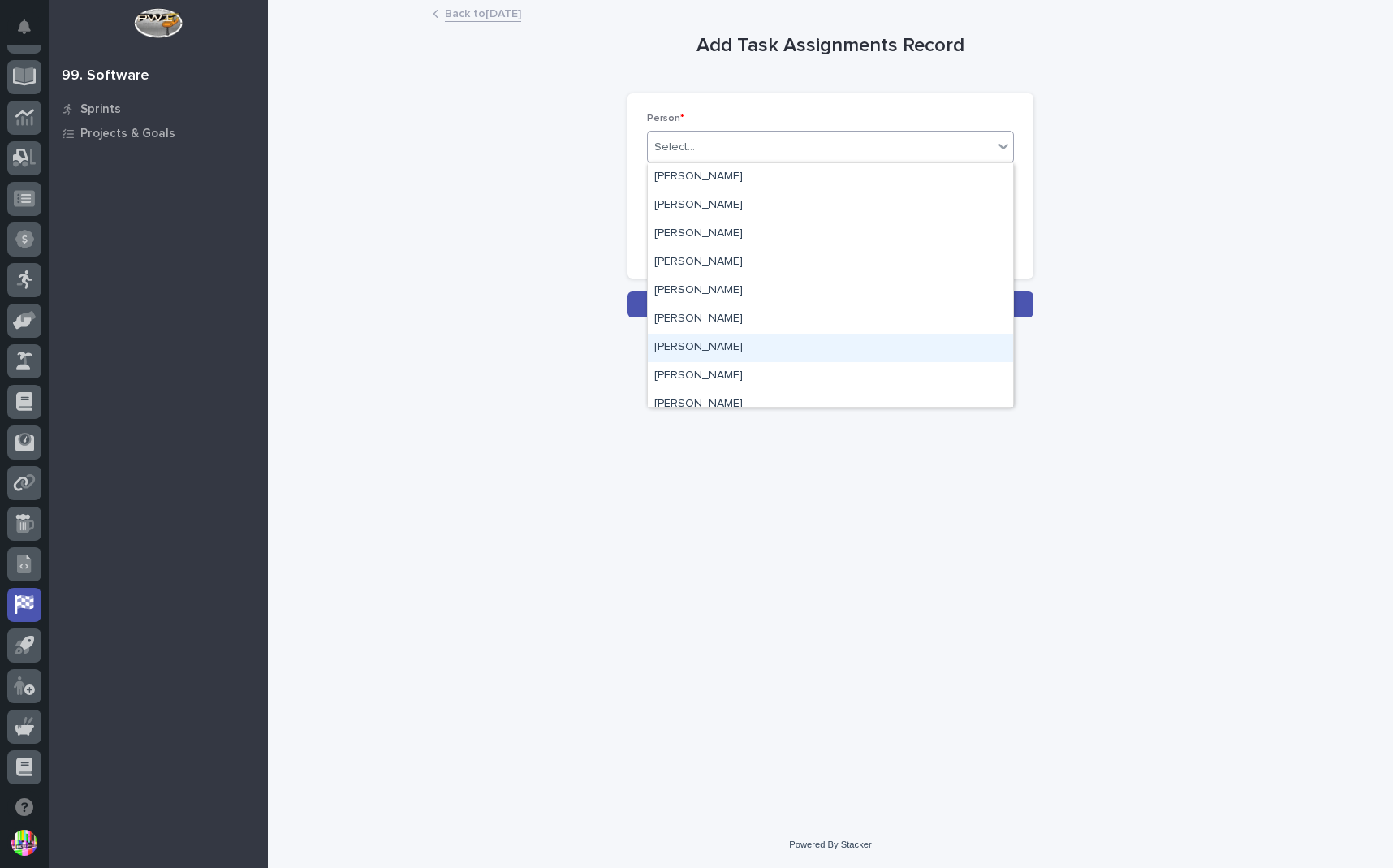
click at [725, 336] on div "[PERSON_NAME]" at bounding box center [830, 348] width 366 height 29
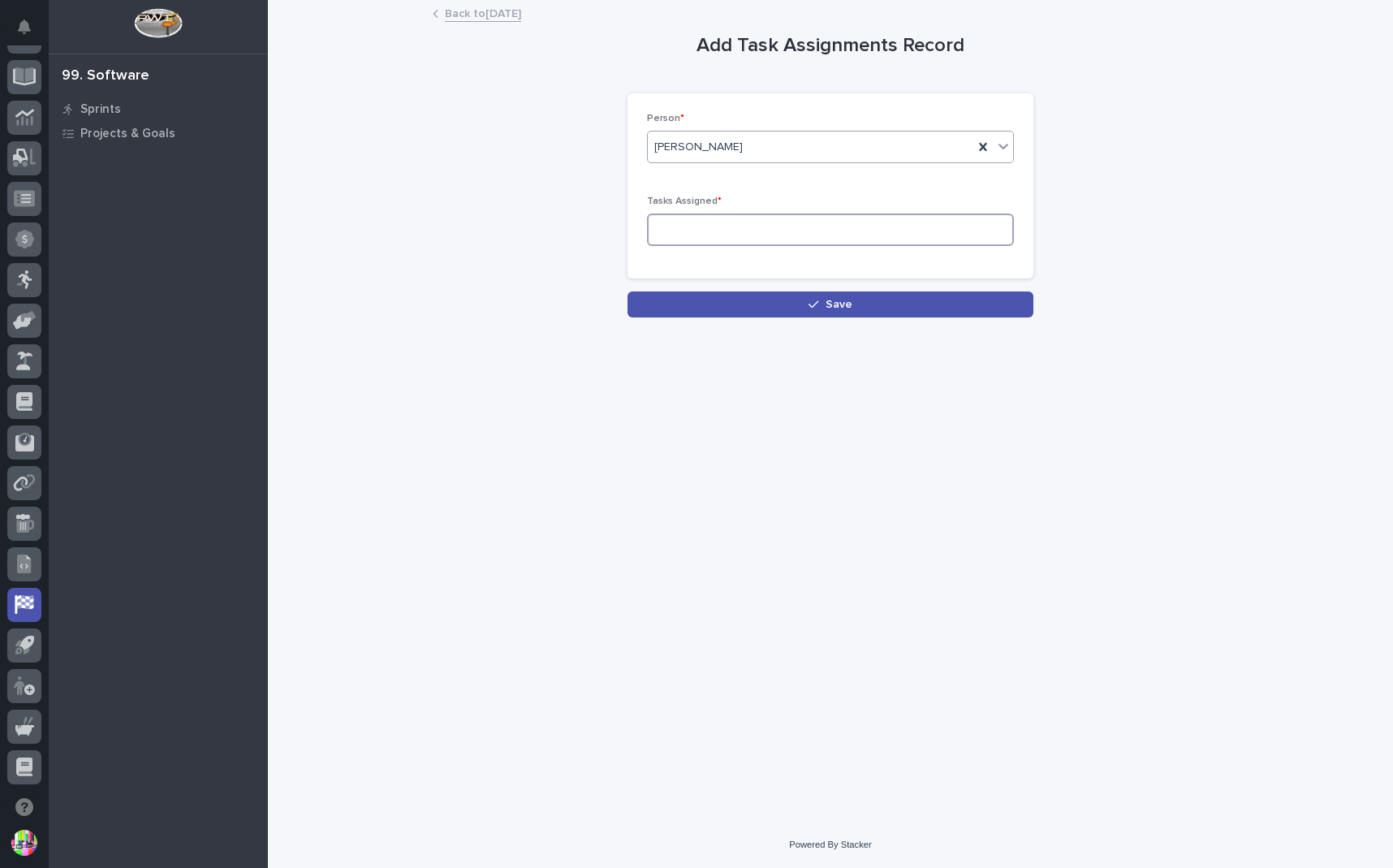
click at [759, 221] on input at bounding box center [831, 229] width 367 height 33
type input "30"
click at [791, 300] on button "Save" at bounding box center [830, 305] width 406 height 26
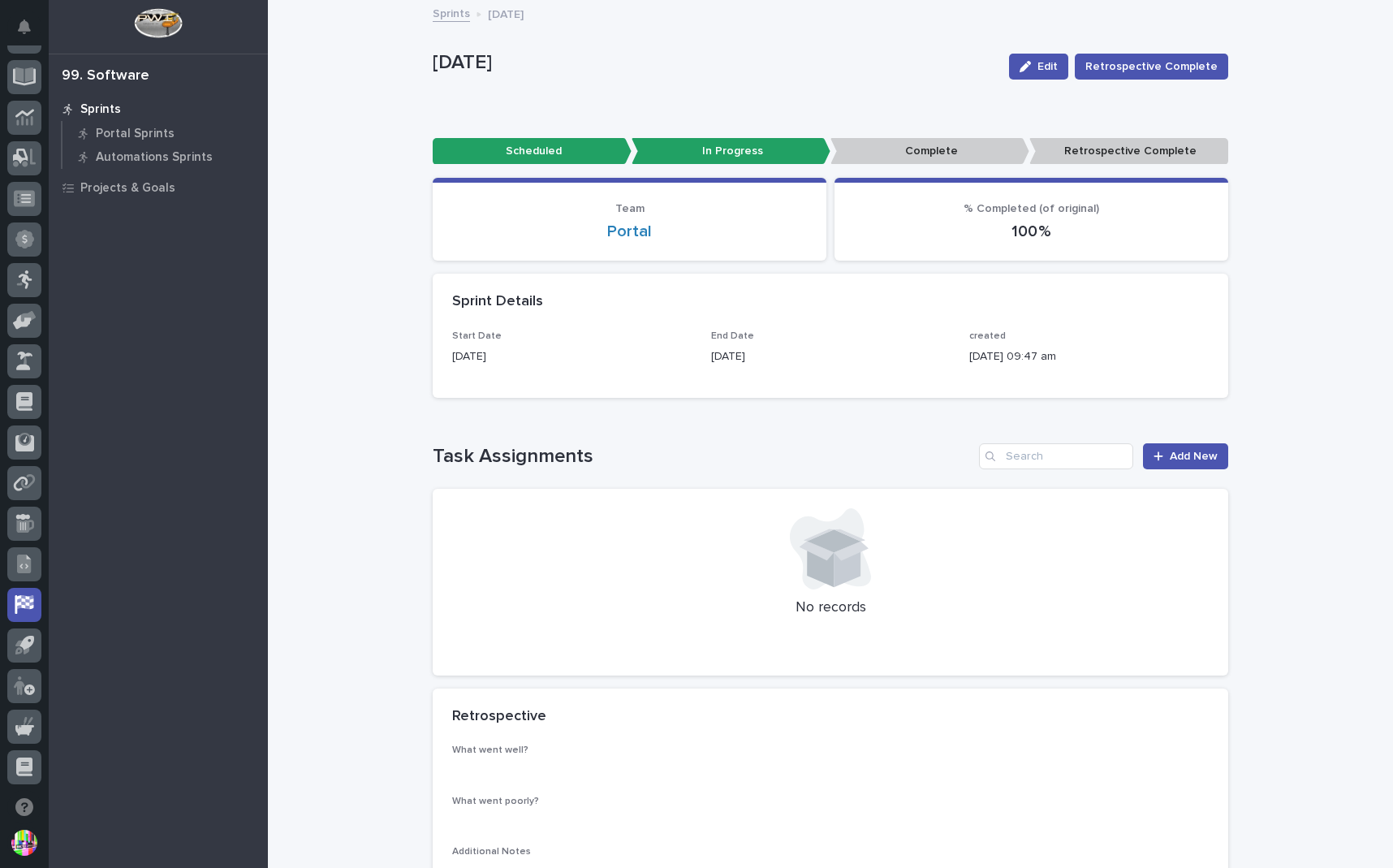
click at [1180, 460] on span "Add New" at bounding box center [1194, 455] width 48 height 11
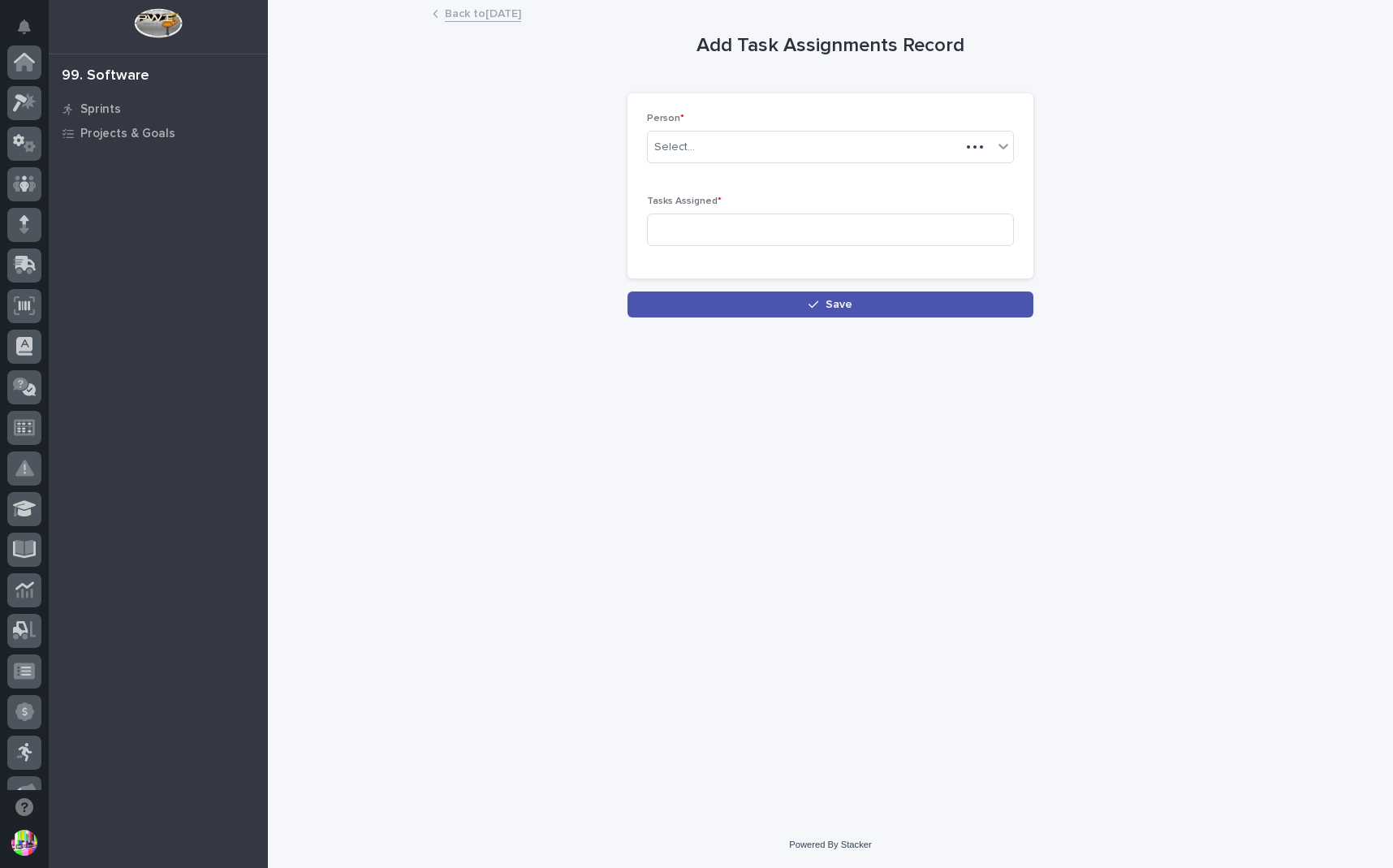
scroll to position [472, 0]
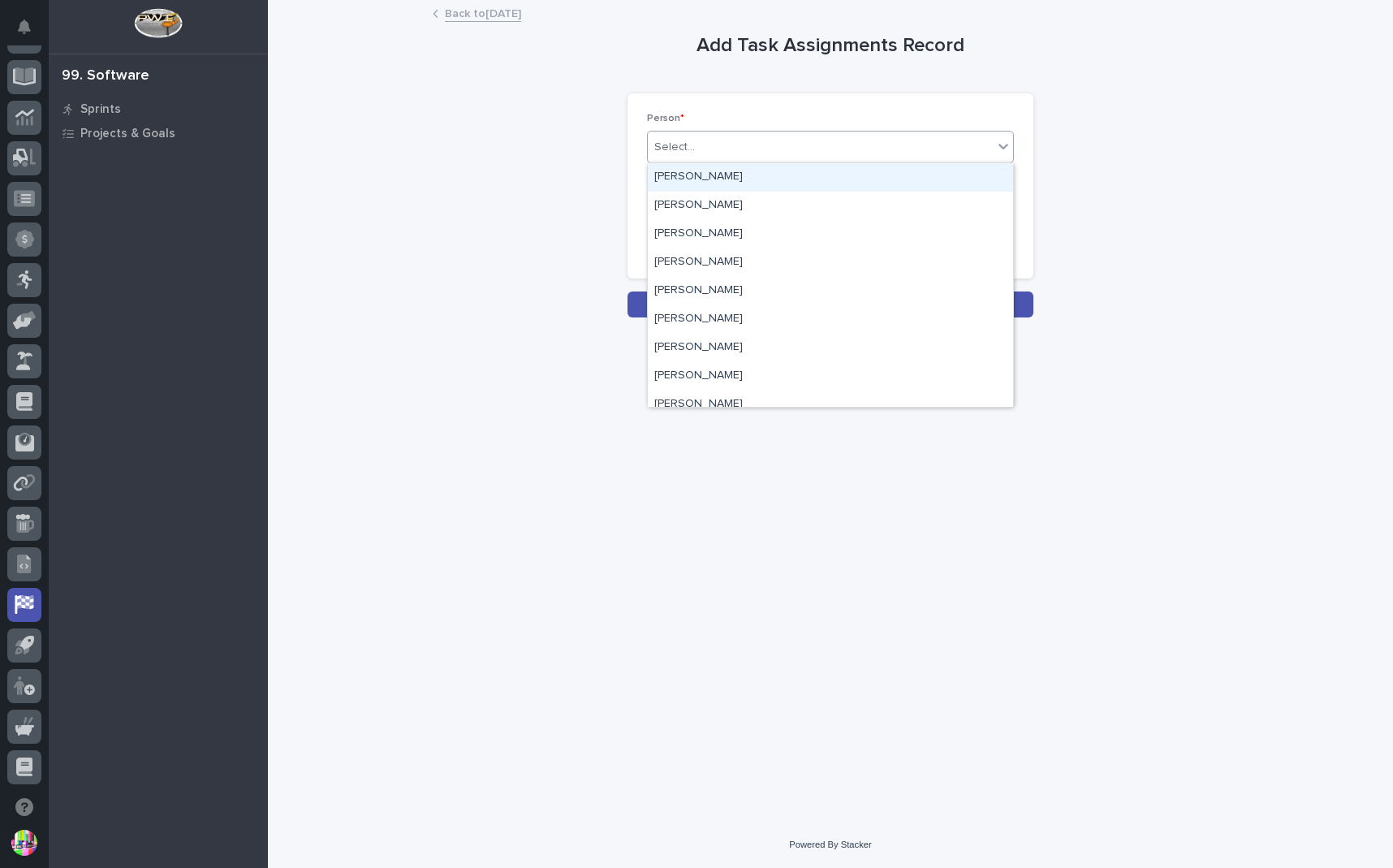
click at [735, 147] on div "Select..." at bounding box center [820, 146] width 345 height 27
click at [722, 208] on div "[PERSON_NAME]" at bounding box center [830, 205] width 366 height 29
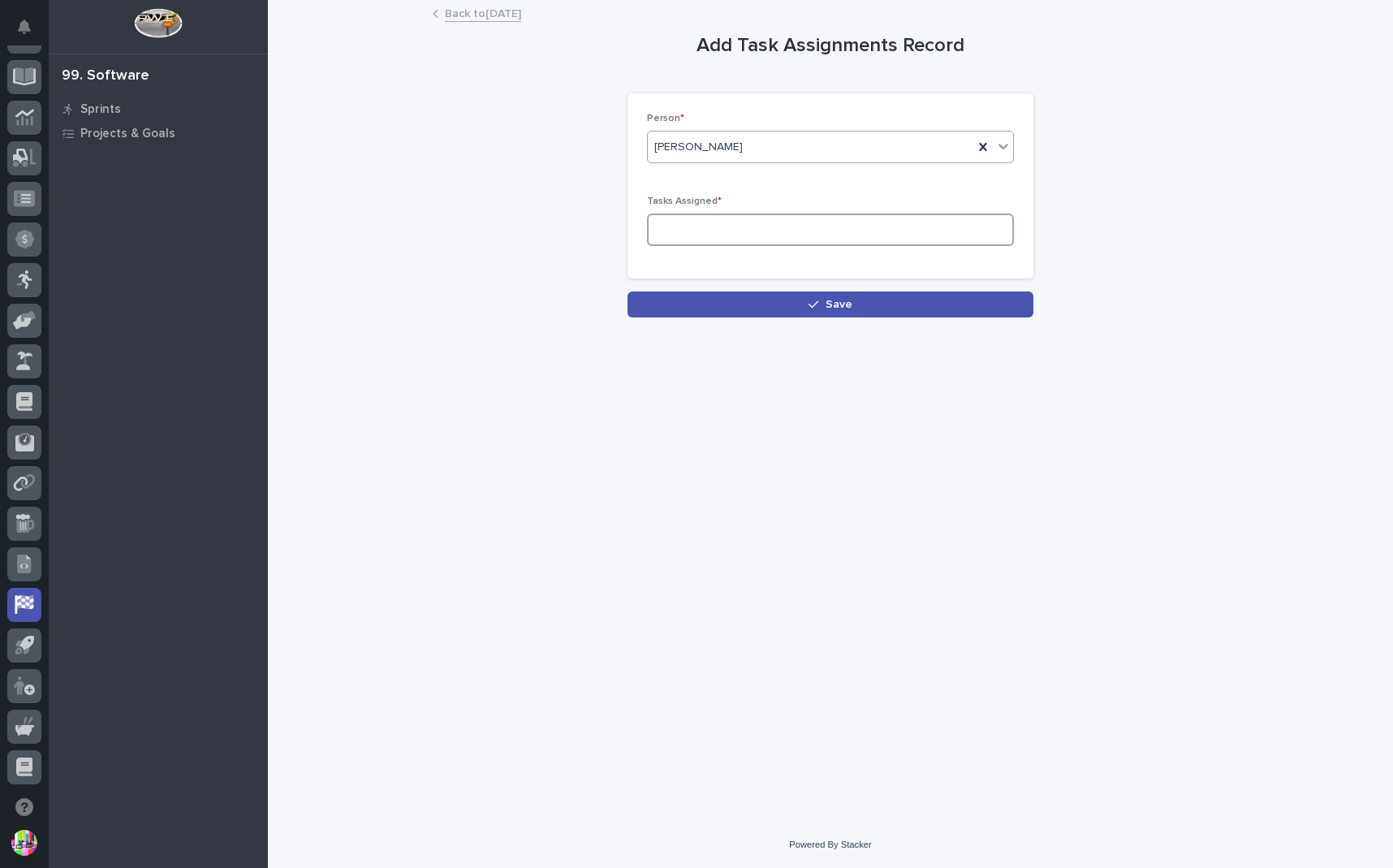
click at [823, 235] on input at bounding box center [831, 229] width 367 height 33
type input "10"
click at [809, 310] on button "Save" at bounding box center [830, 305] width 406 height 26
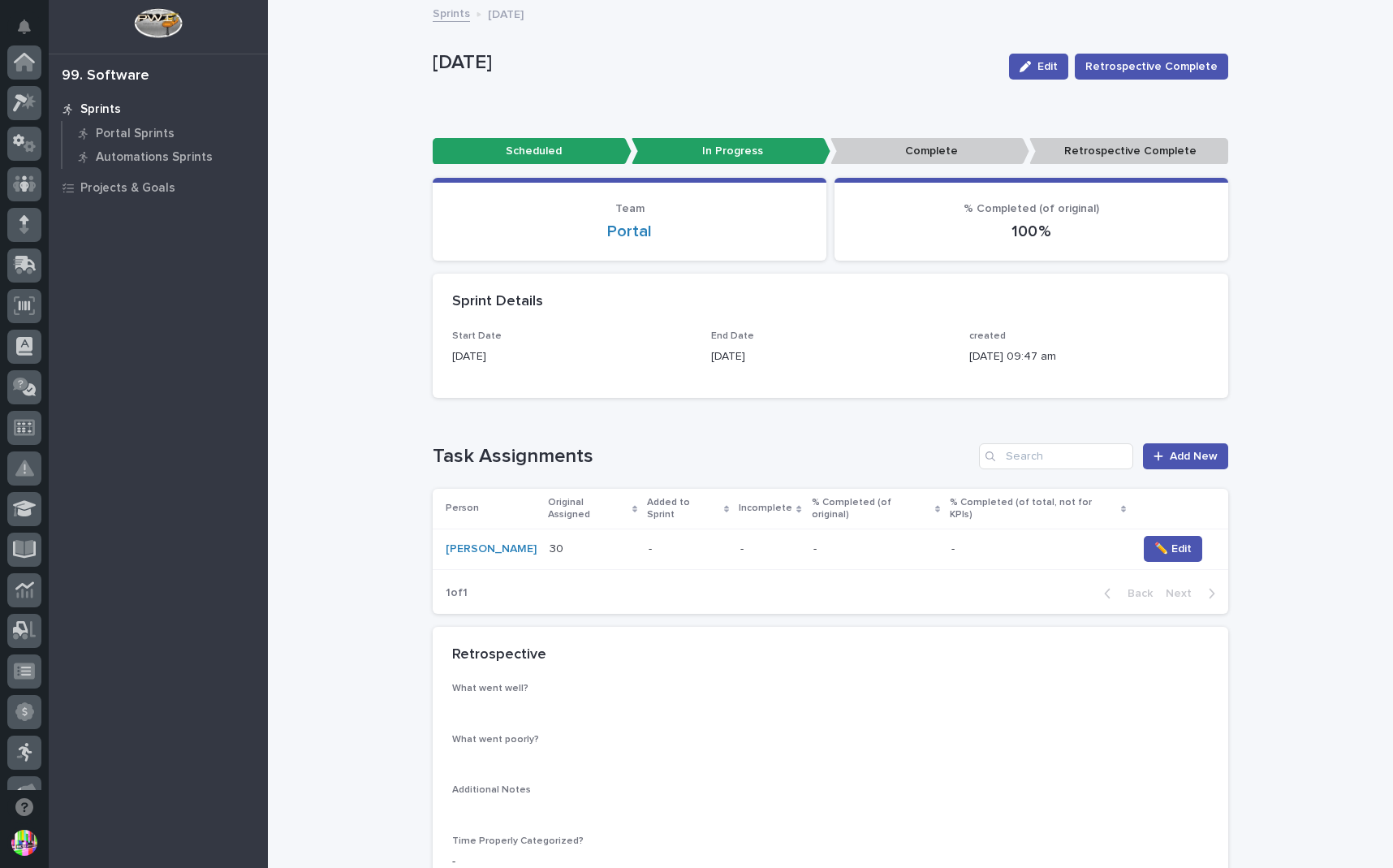
scroll to position [472, 0]
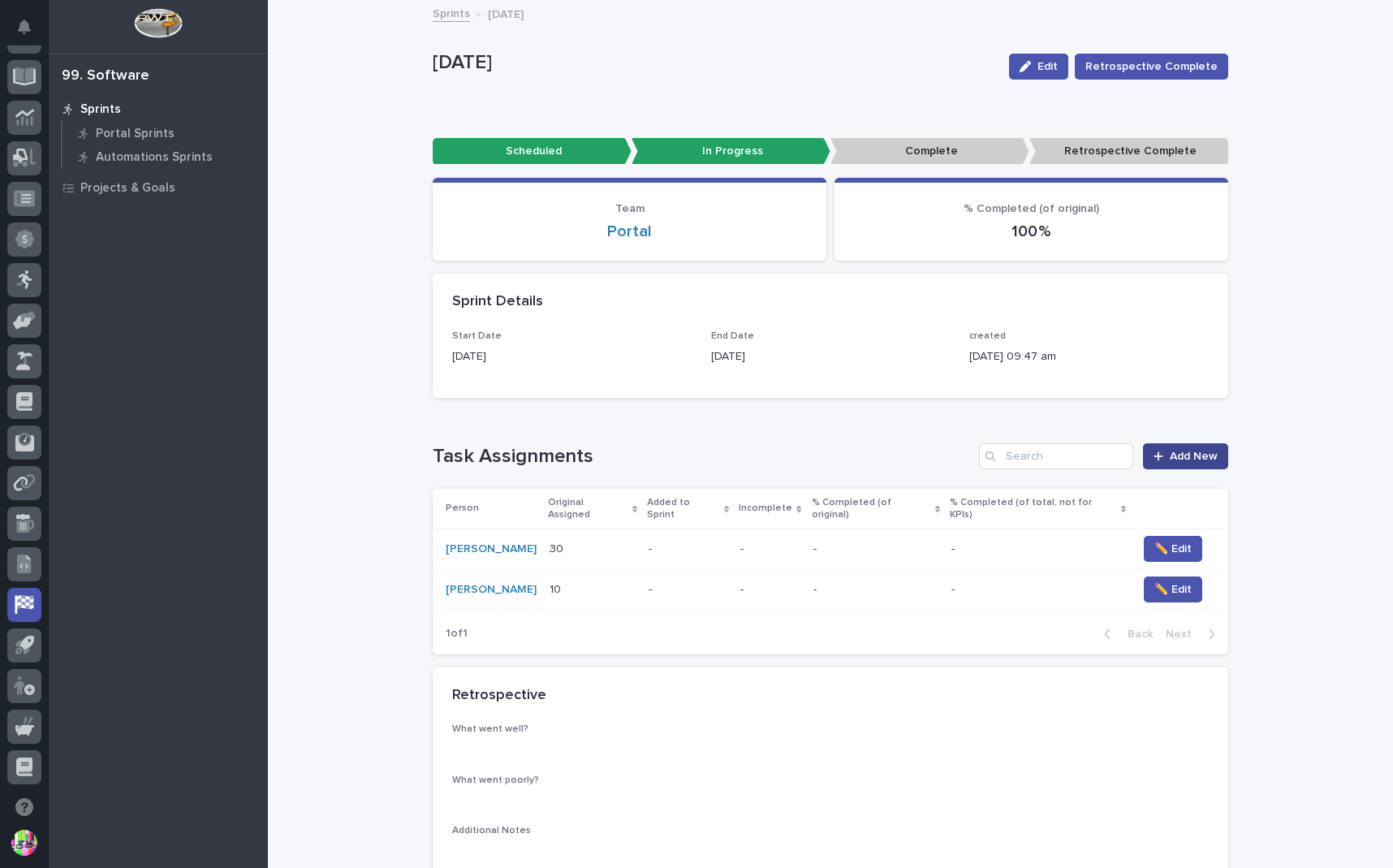
click at [1191, 449] on link "Add New" at bounding box center [1186, 456] width 86 height 26
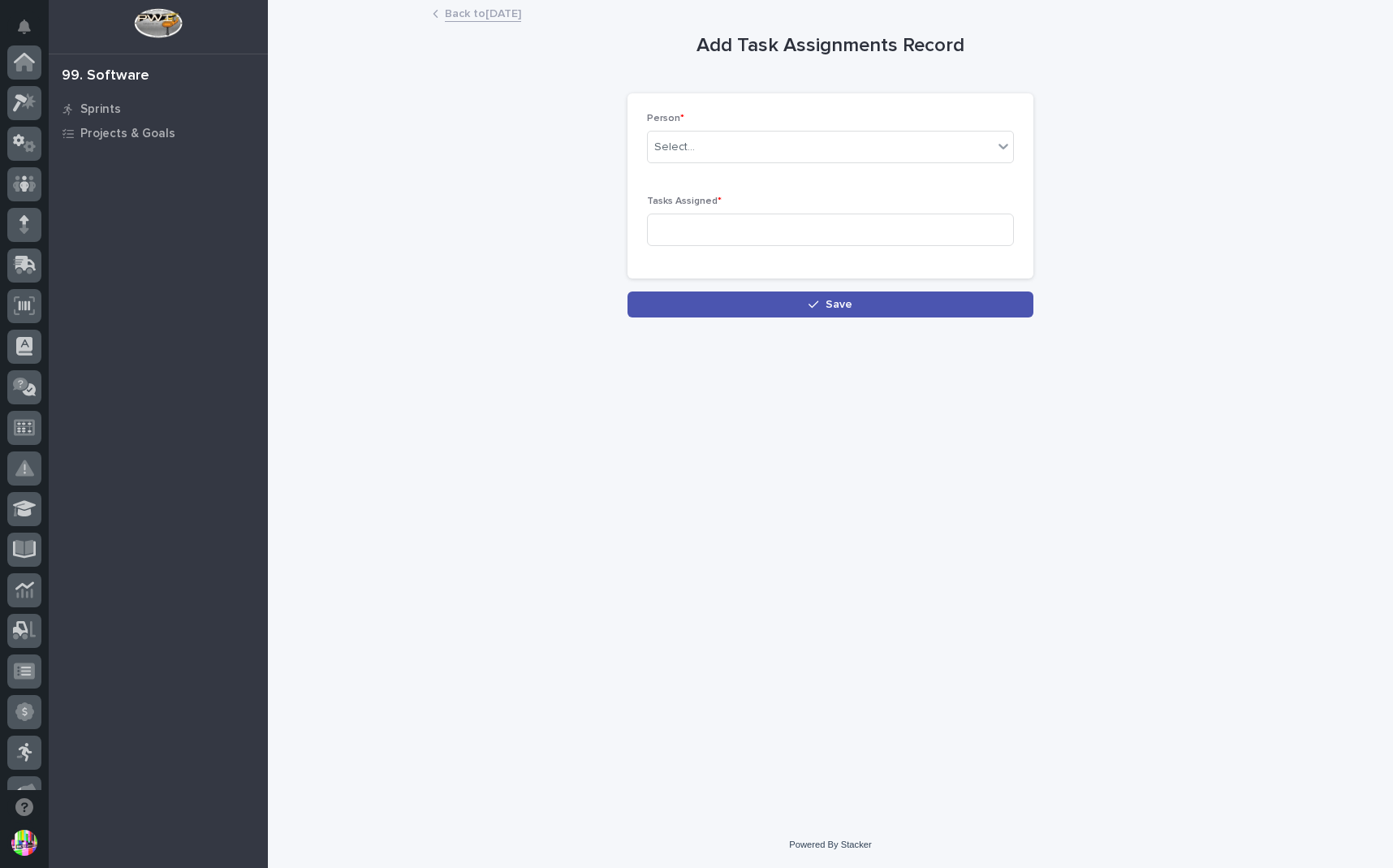
scroll to position [472, 0]
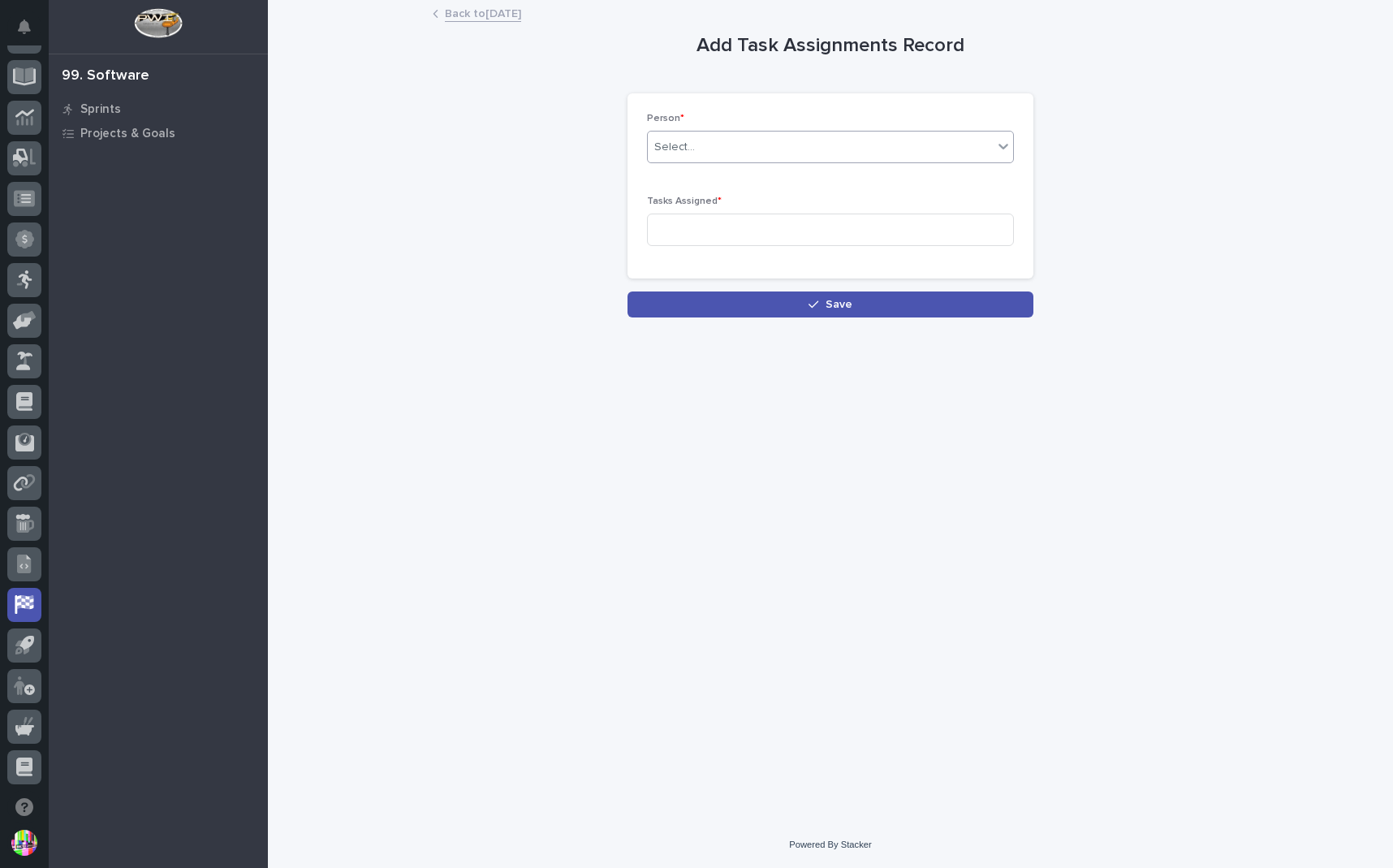
click at [705, 147] on div "Select..." at bounding box center [820, 146] width 345 height 27
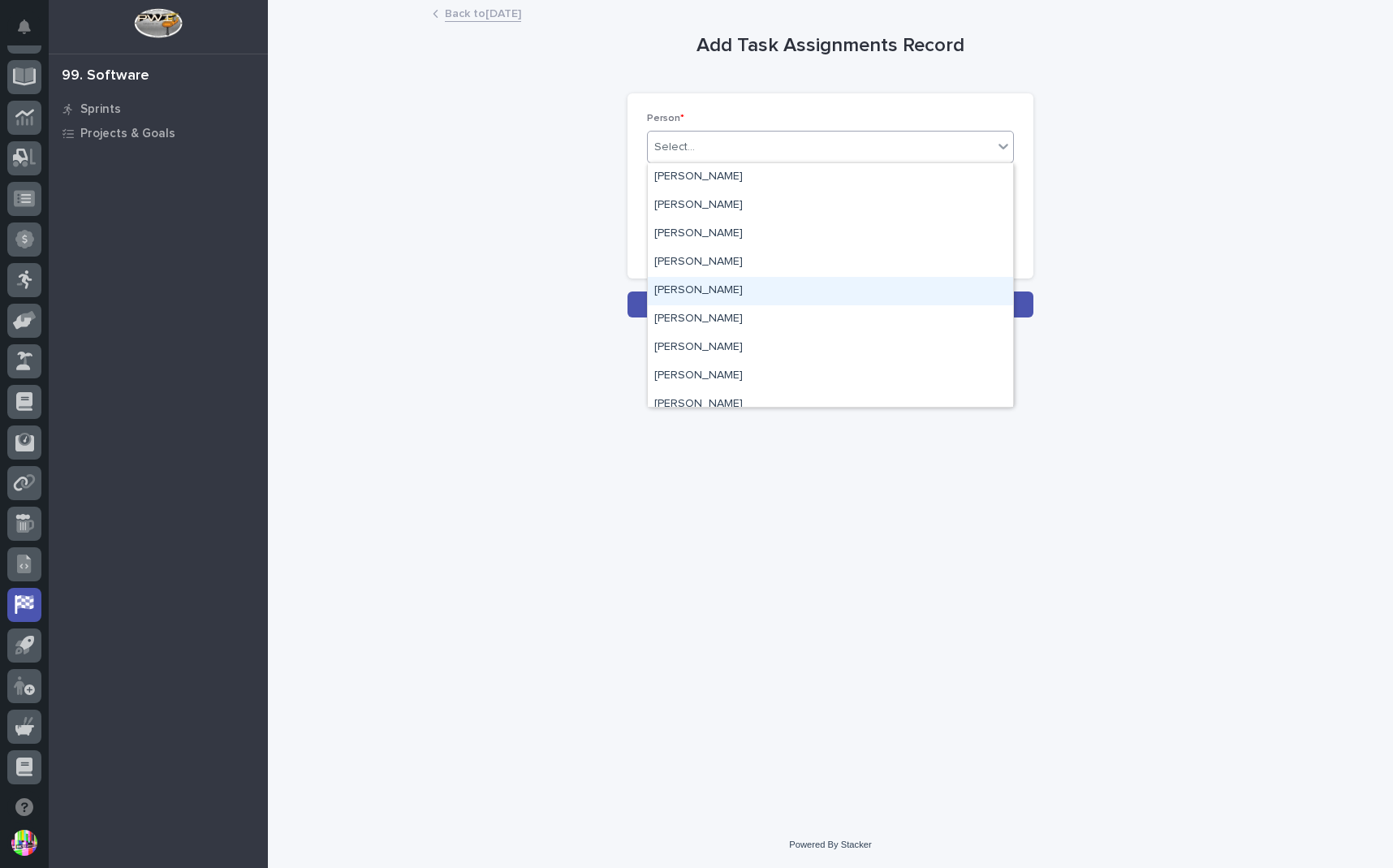
click at [730, 292] on div "[PERSON_NAME]" at bounding box center [830, 291] width 366 height 29
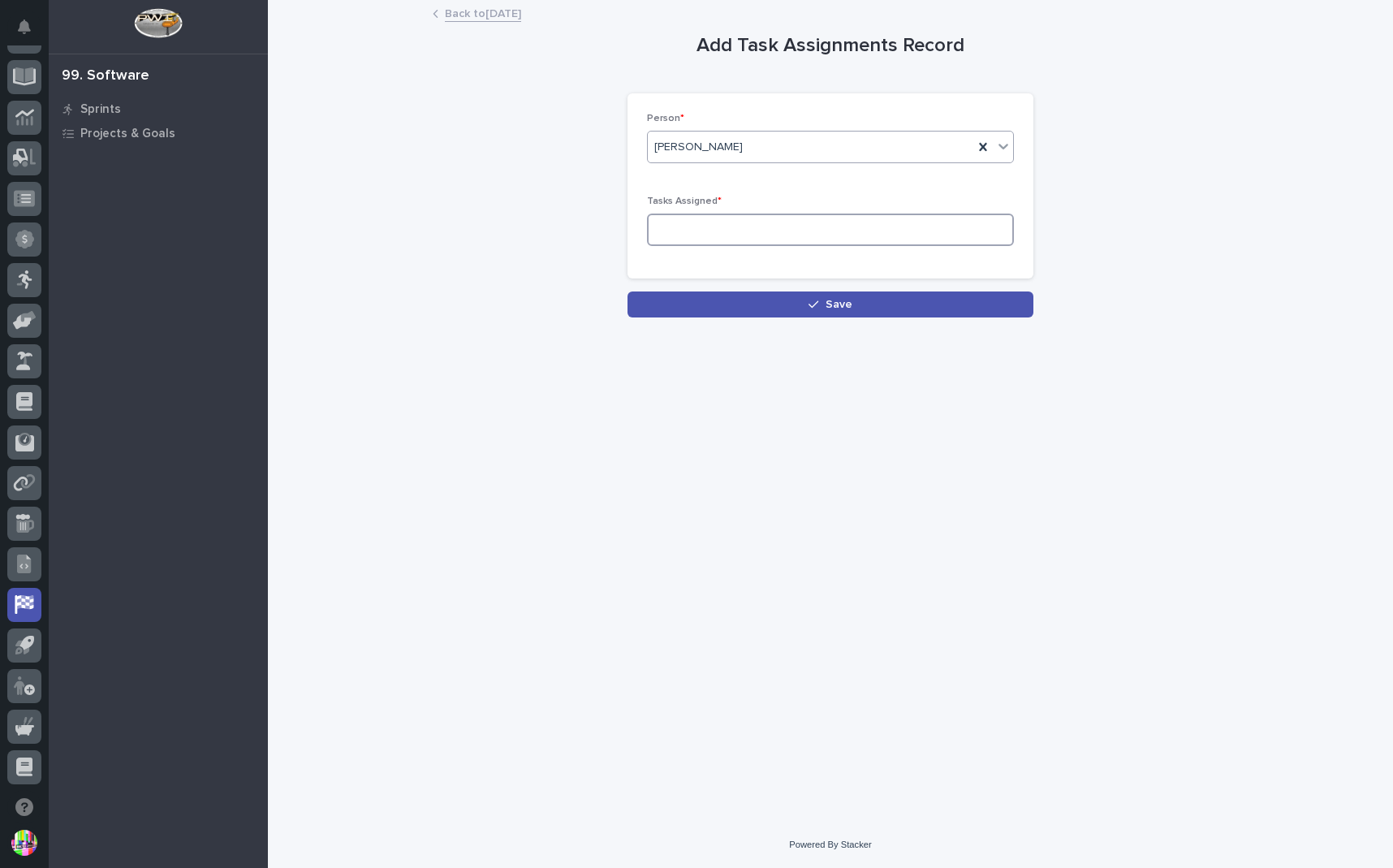
click at [696, 235] on input at bounding box center [831, 229] width 367 height 33
type input "6"
click at [790, 310] on button "Save" at bounding box center [830, 305] width 406 height 26
